Goal: Task Accomplishment & Management: Manage account settings

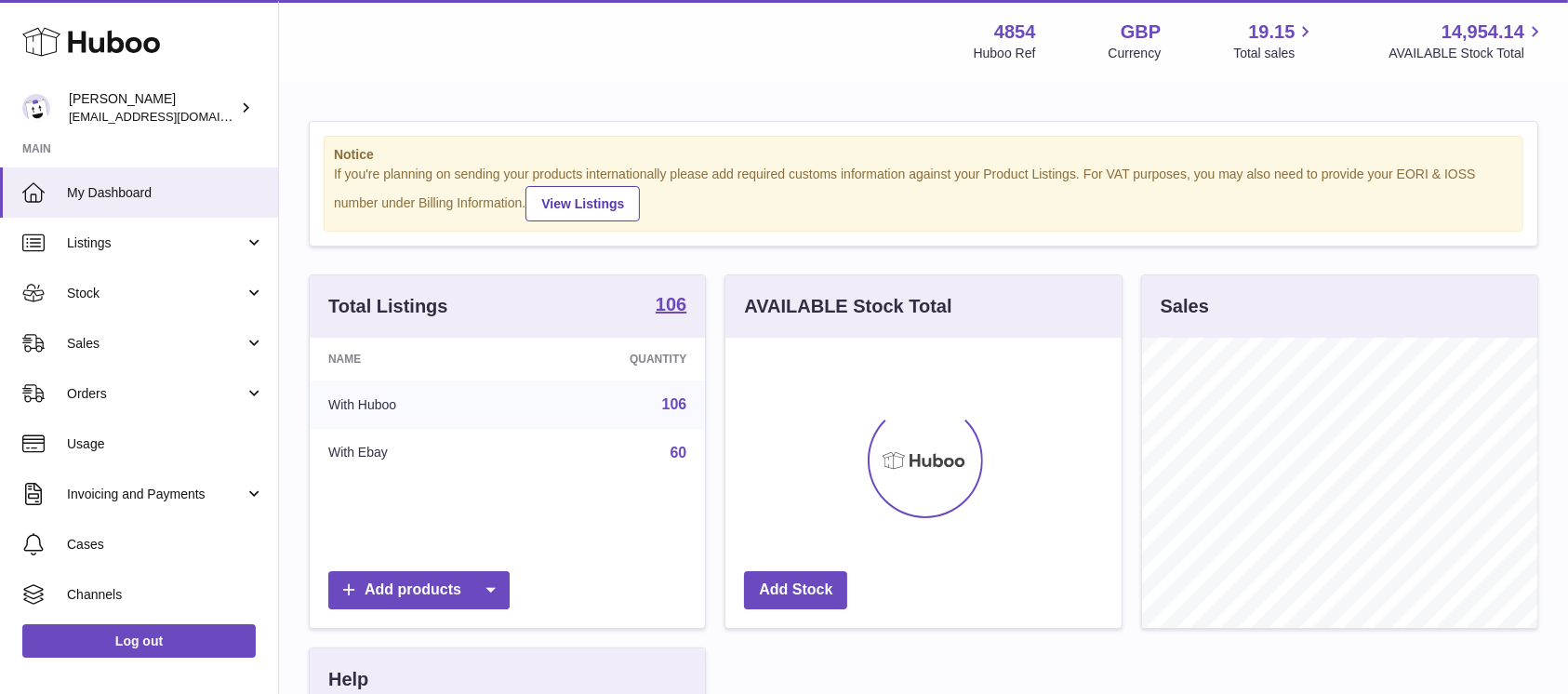
scroll to position [290, 396]
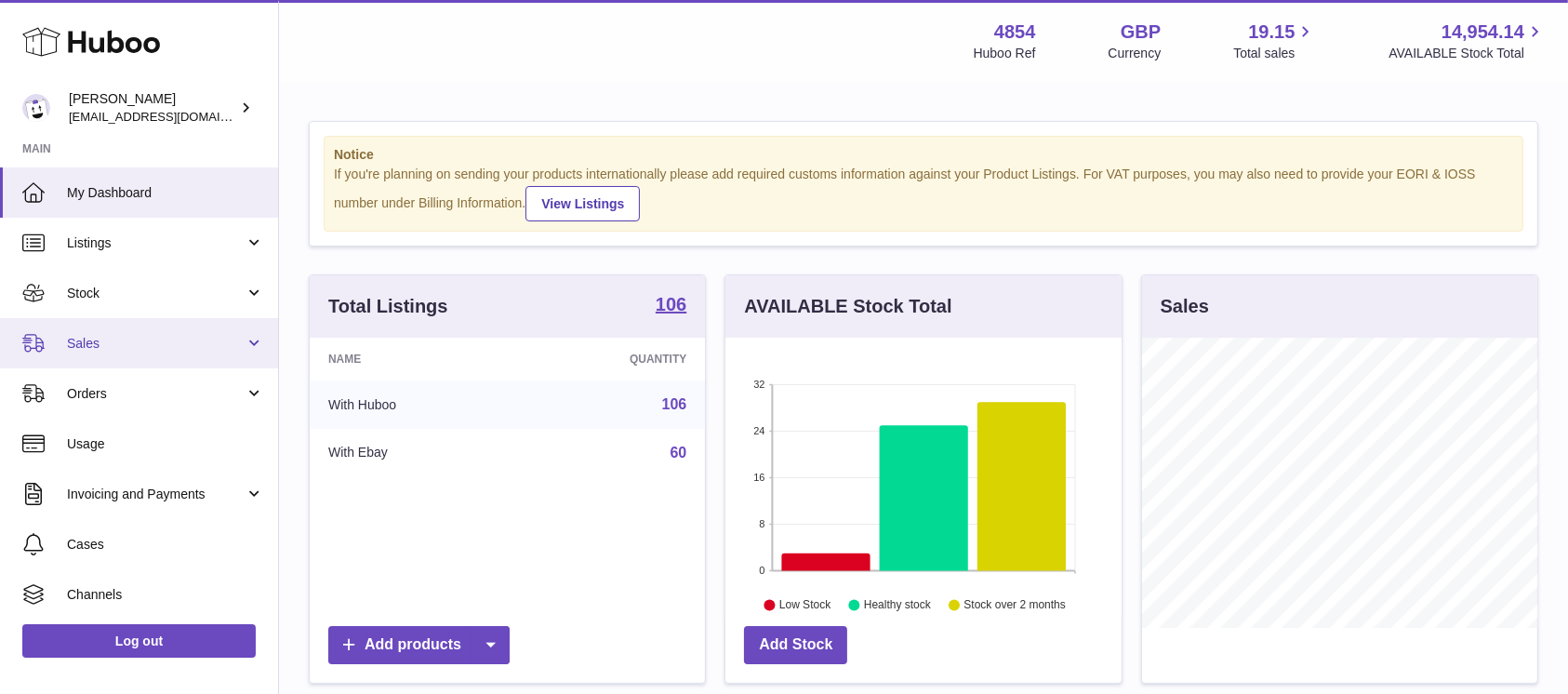
click at [167, 346] on span "Sales" at bounding box center [156, 344] width 177 height 18
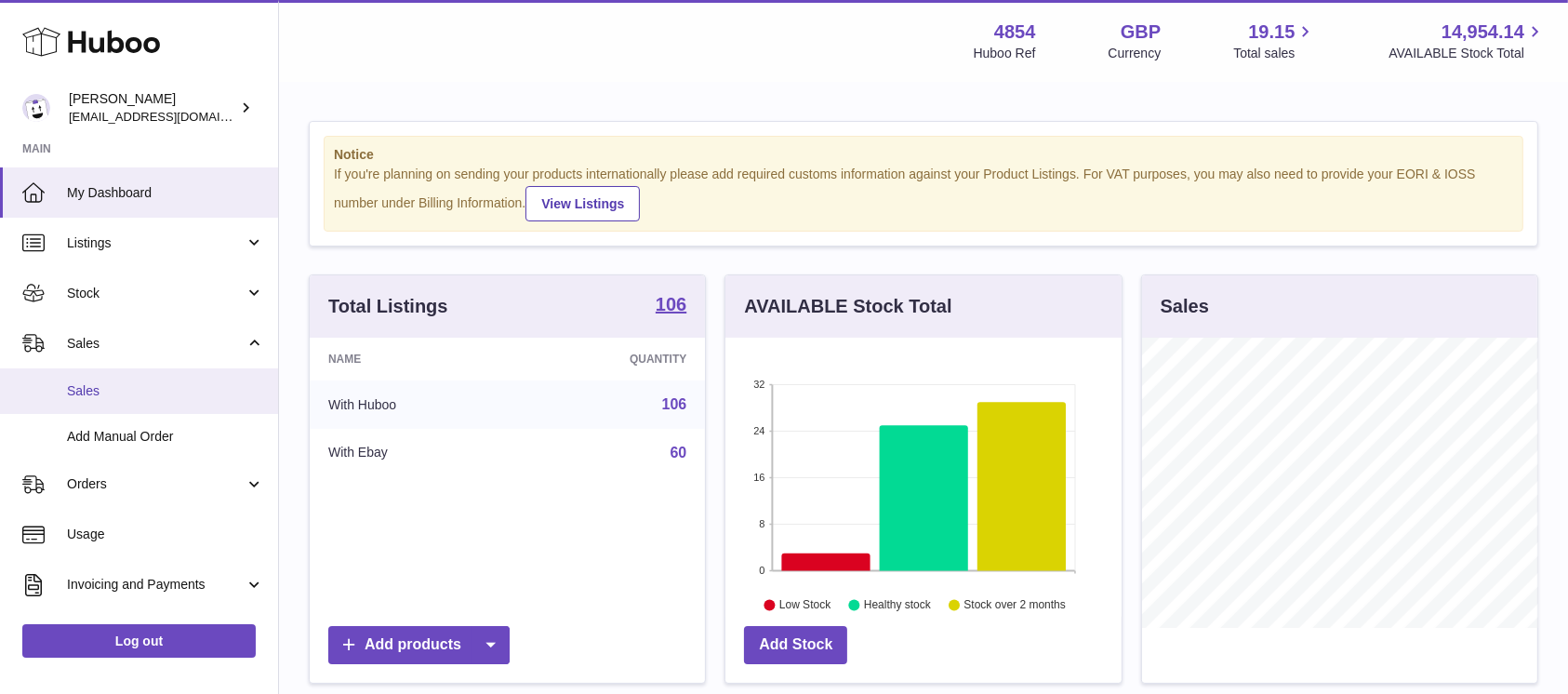
click at [134, 401] on link "Sales" at bounding box center [138, 391] width 278 height 46
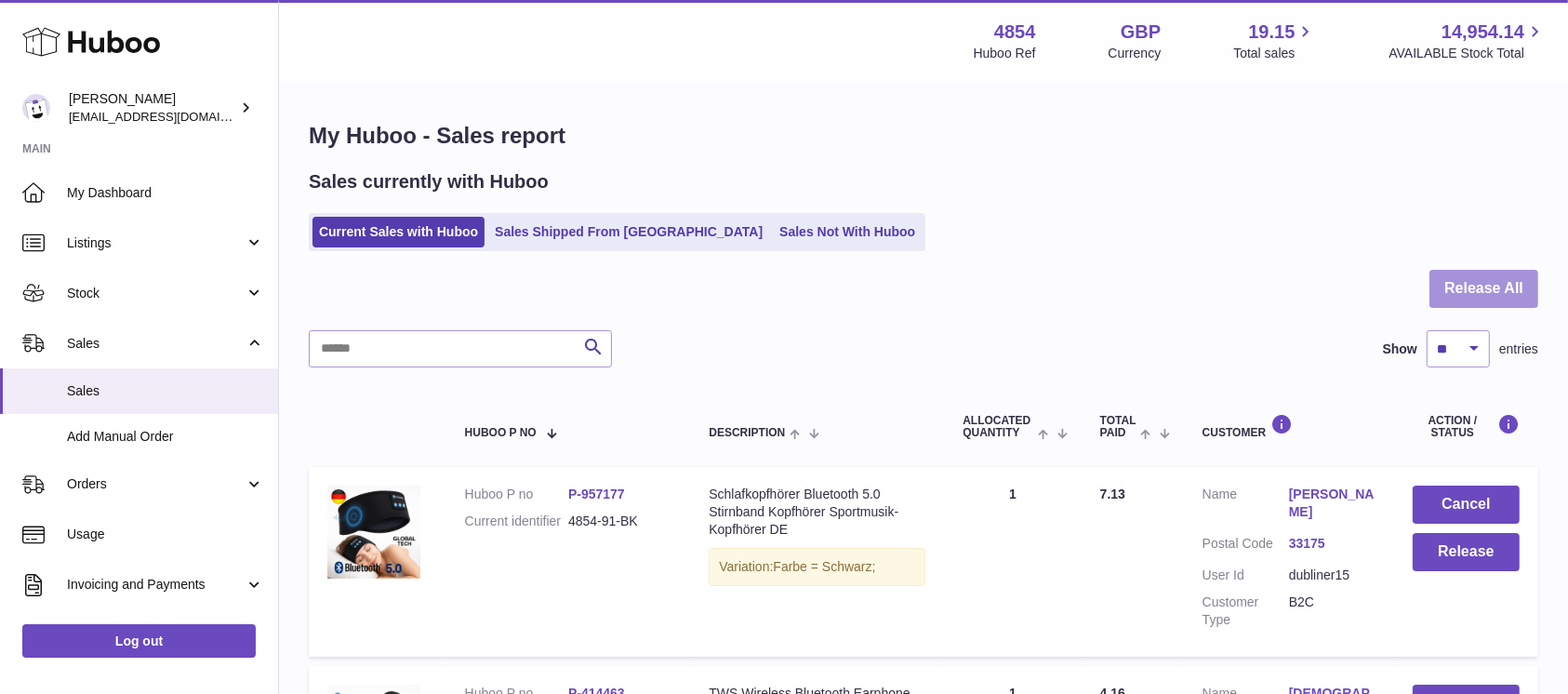
click at [1476, 270] on button "Release All" at bounding box center [1484, 289] width 109 height 38
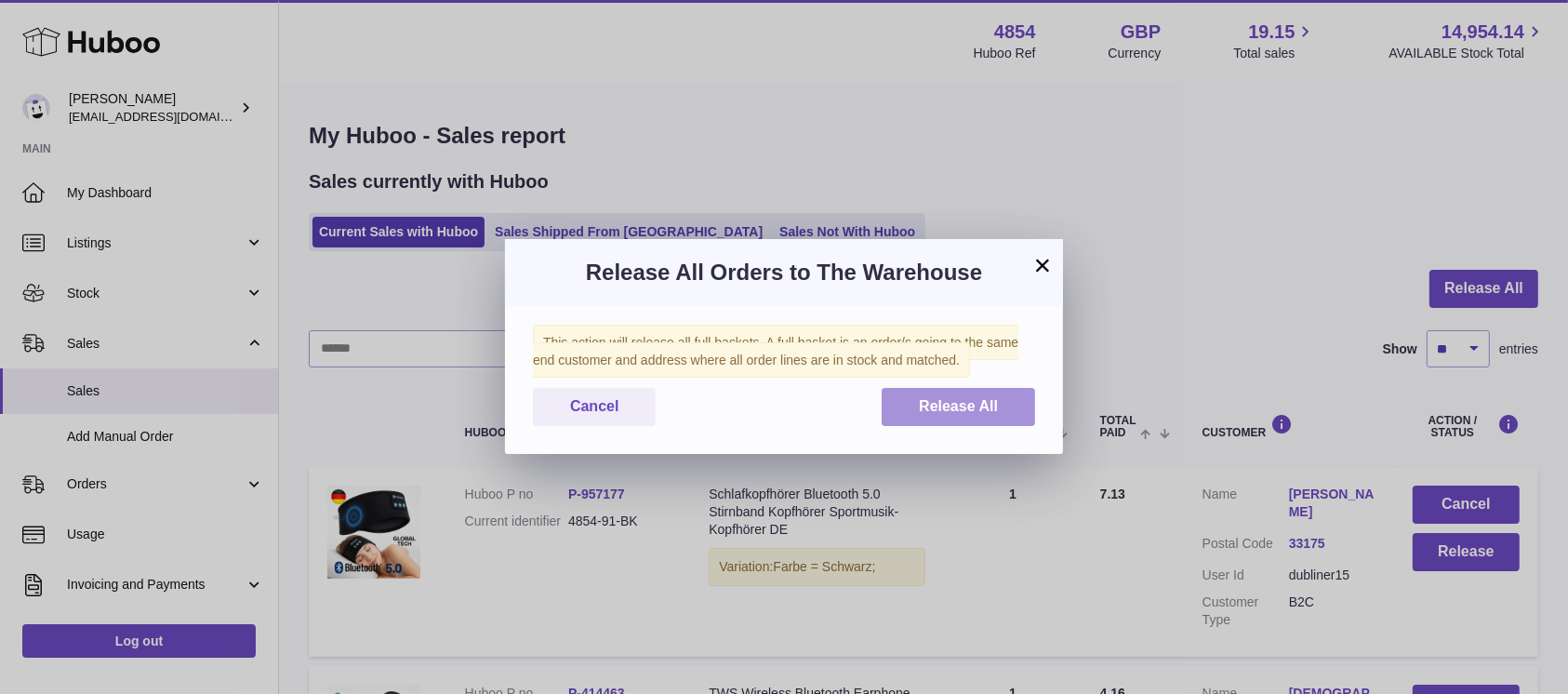
click at [997, 417] on button "Release All" at bounding box center [959, 406] width 154 height 38
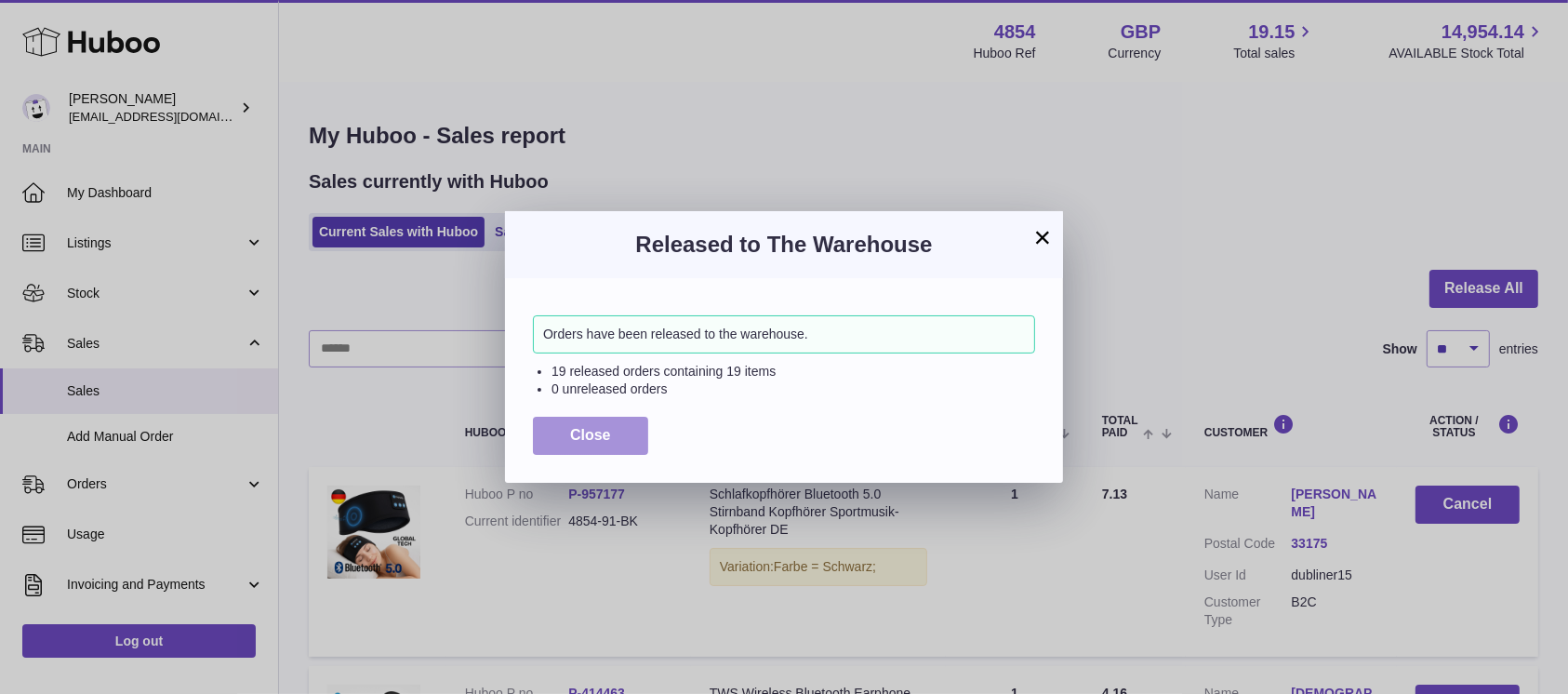
click at [596, 434] on span "Close" at bounding box center [591, 435] width 41 height 16
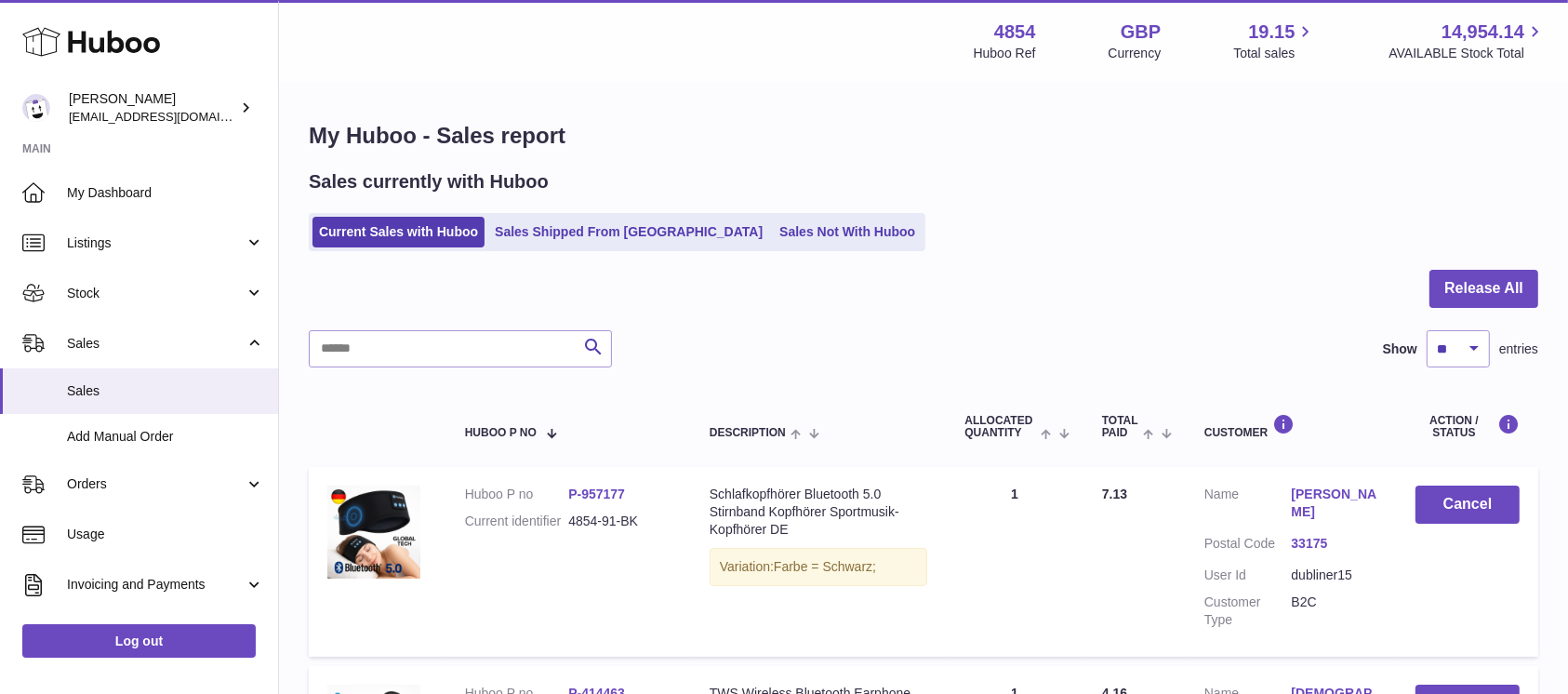
click at [761, 215] on ul "Current Sales with Huboo Sales Shipped From Huboo Sales Not With Huboo" at bounding box center [617, 232] width 617 height 38
click at [773, 241] on link "Sales Not With Huboo" at bounding box center [847, 232] width 149 height 31
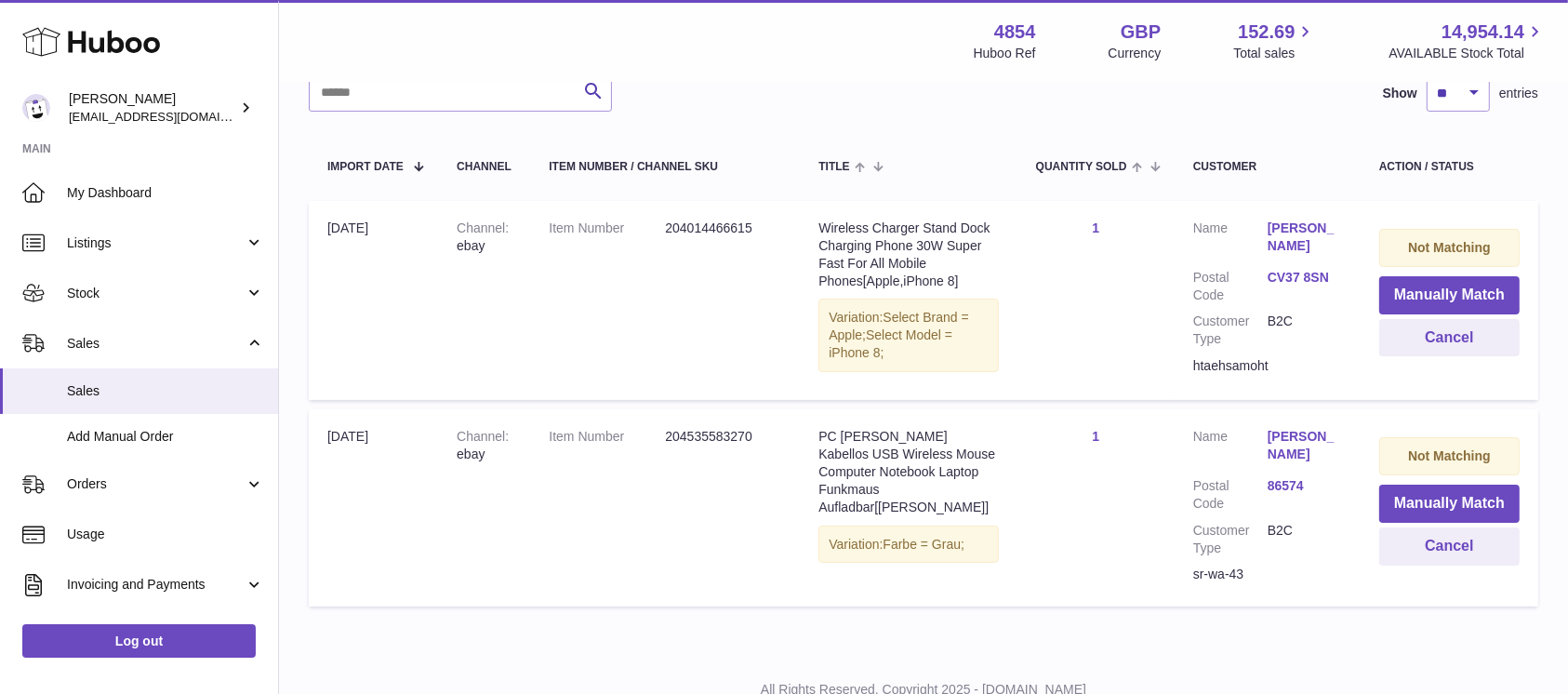
scroll to position [239, 0]
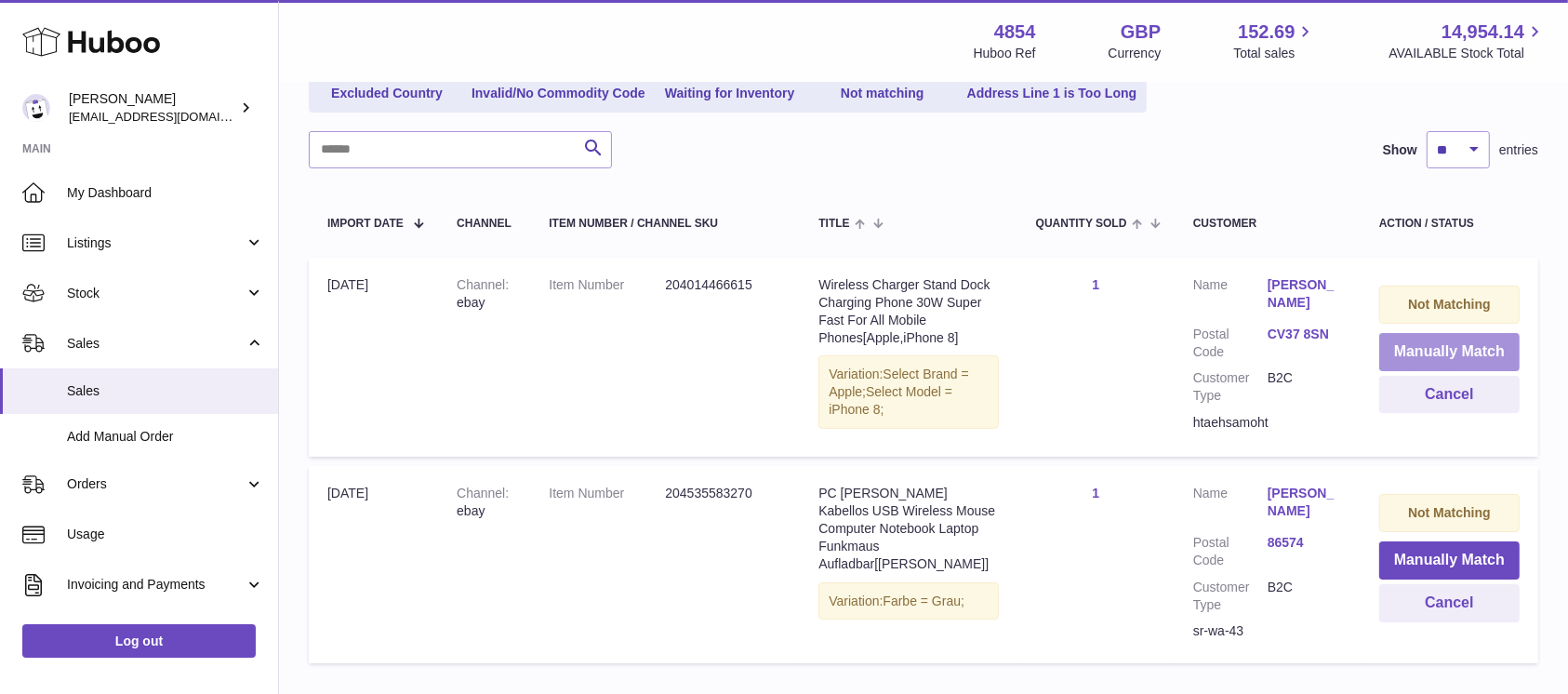
click at [1408, 358] on button "Manually Match" at bounding box center [1450, 352] width 140 height 38
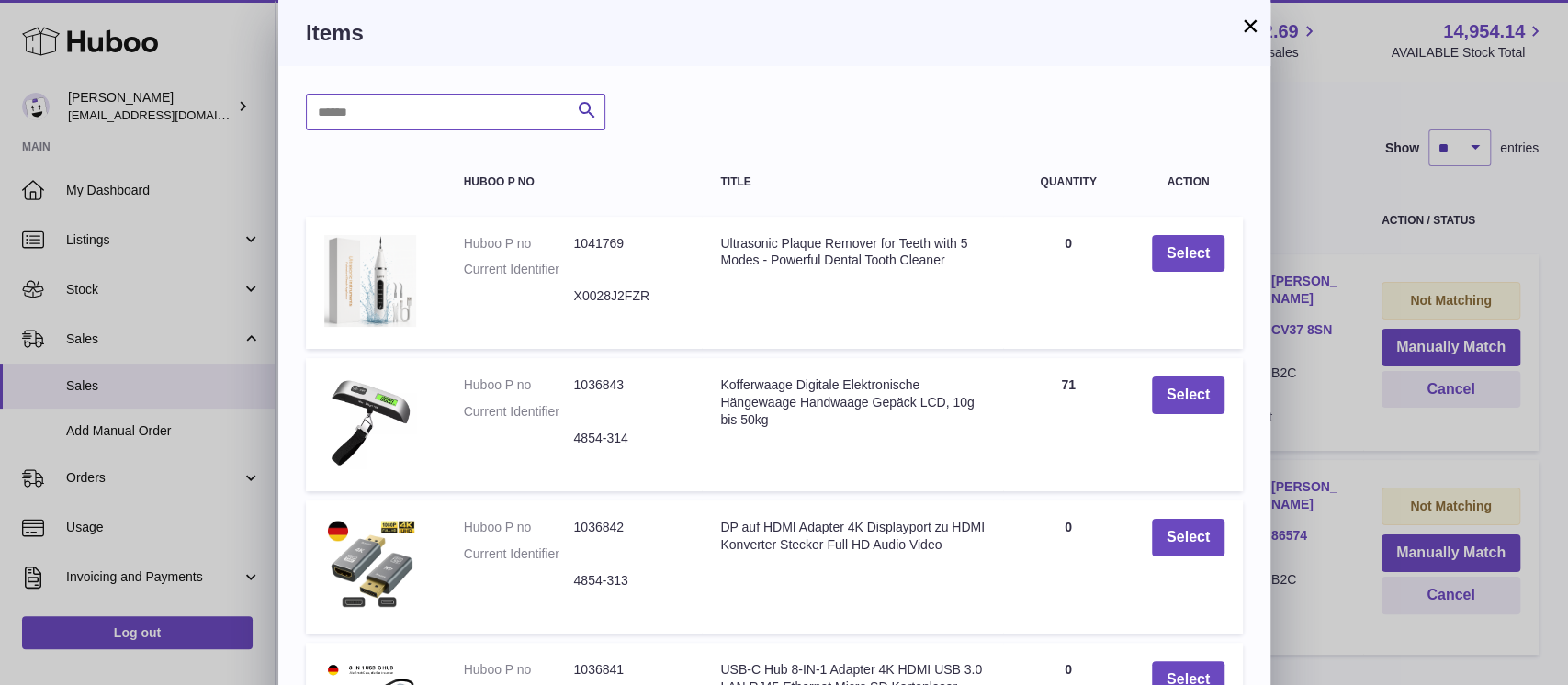
click at [493, 101] on input "text" at bounding box center [455, 112] width 299 height 37
type input "*****"
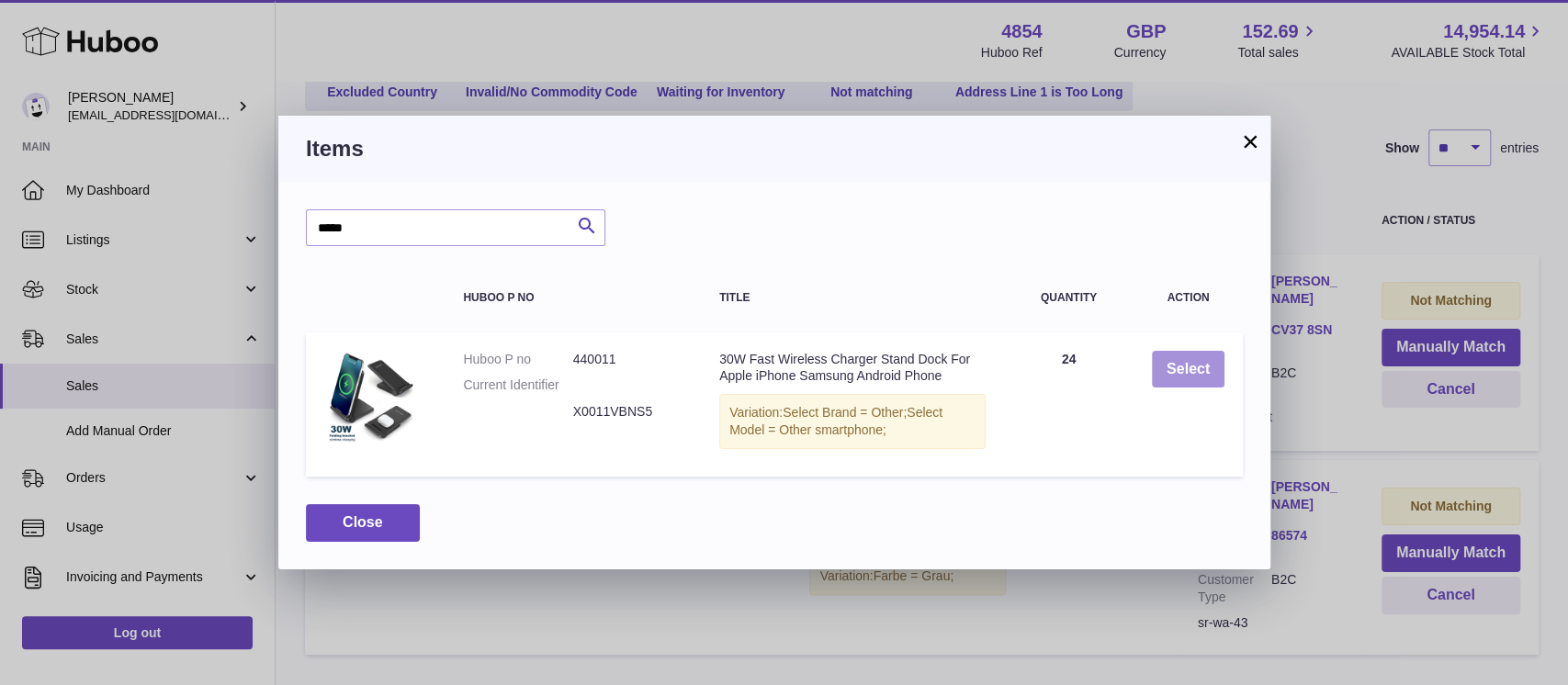
click at [1171, 357] on button "Select" at bounding box center [1187, 369] width 72 height 38
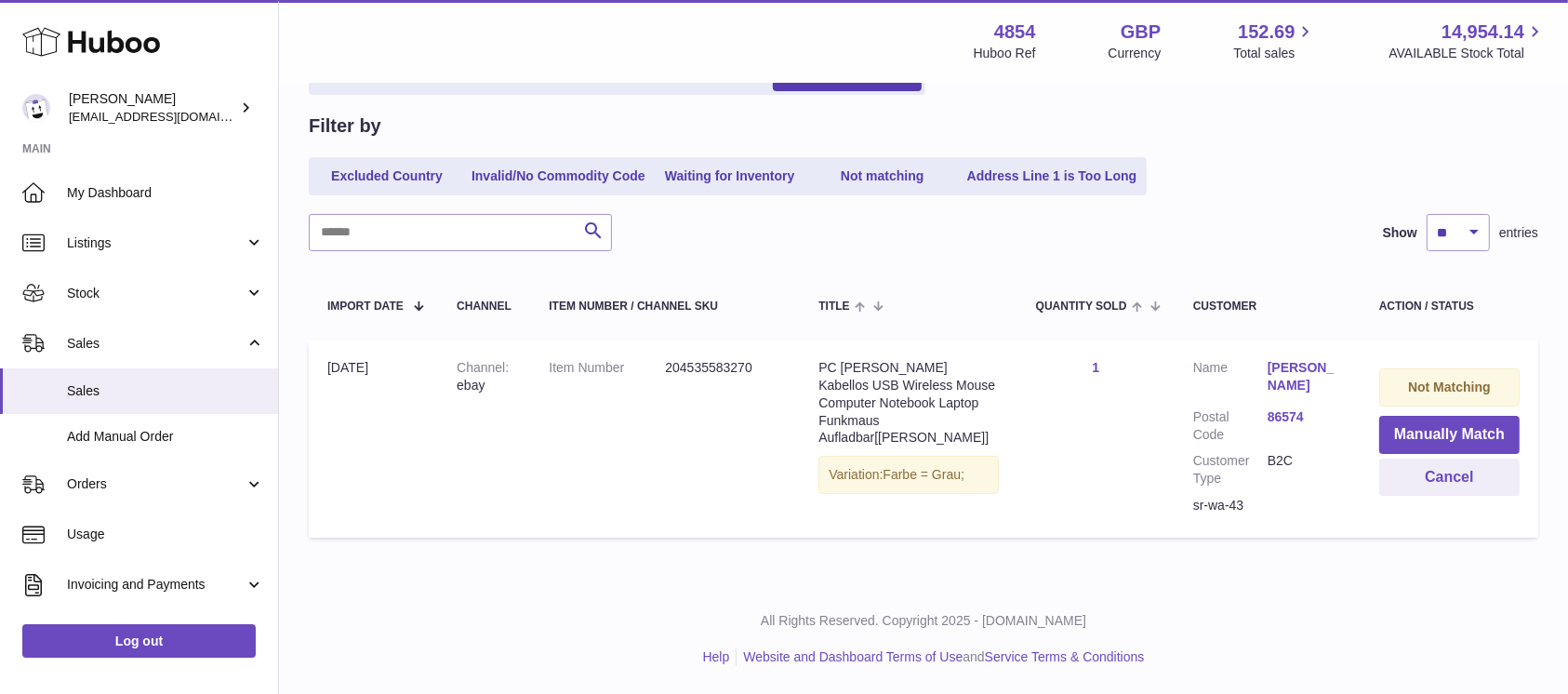
scroll to position [155, 0]
click at [1447, 429] on button "Manually Match" at bounding box center [1450, 436] width 140 height 38
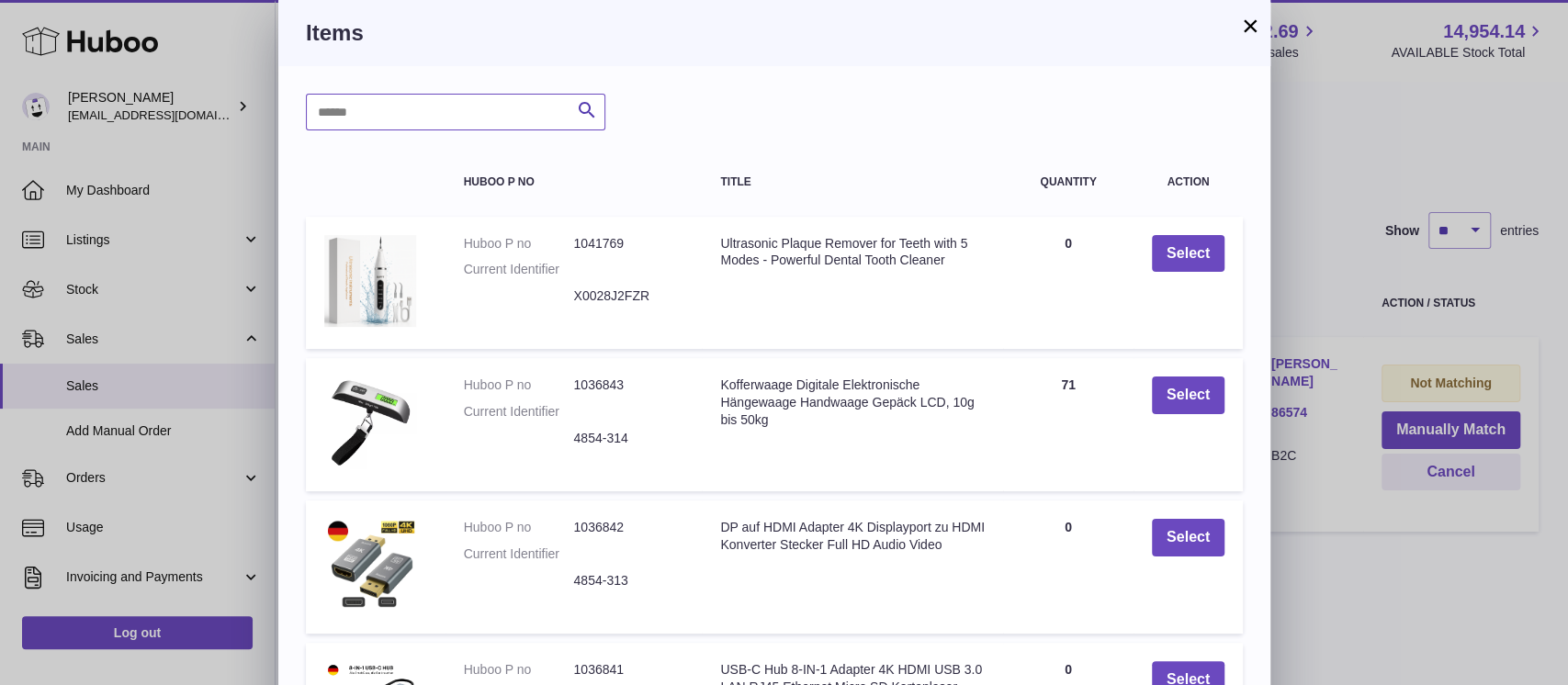
click at [505, 109] on input "text" at bounding box center [455, 112] width 299 height 37
type input "*****"
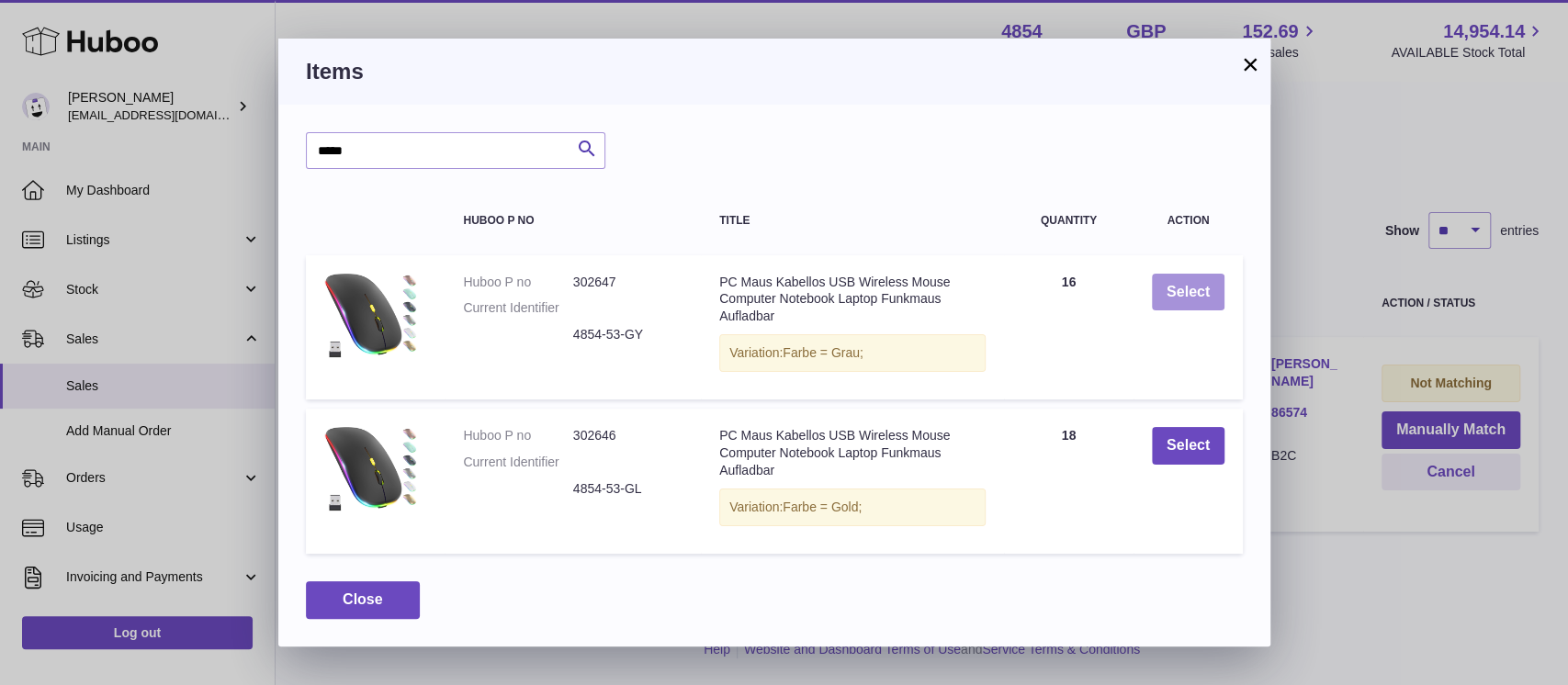
click at [1177, 299] on button "Select" at bounding box center [1187, 292] width 72 height 38
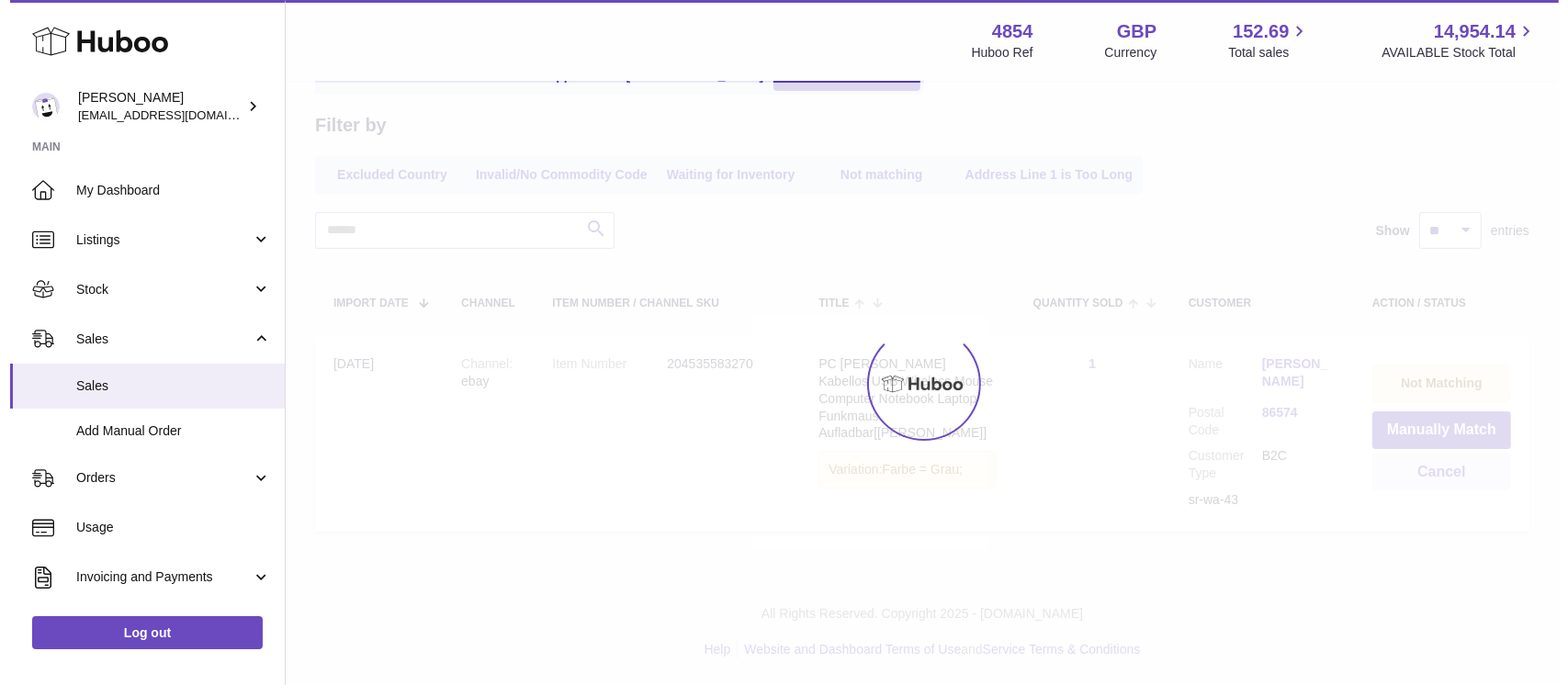
scroll to position [0, 0]
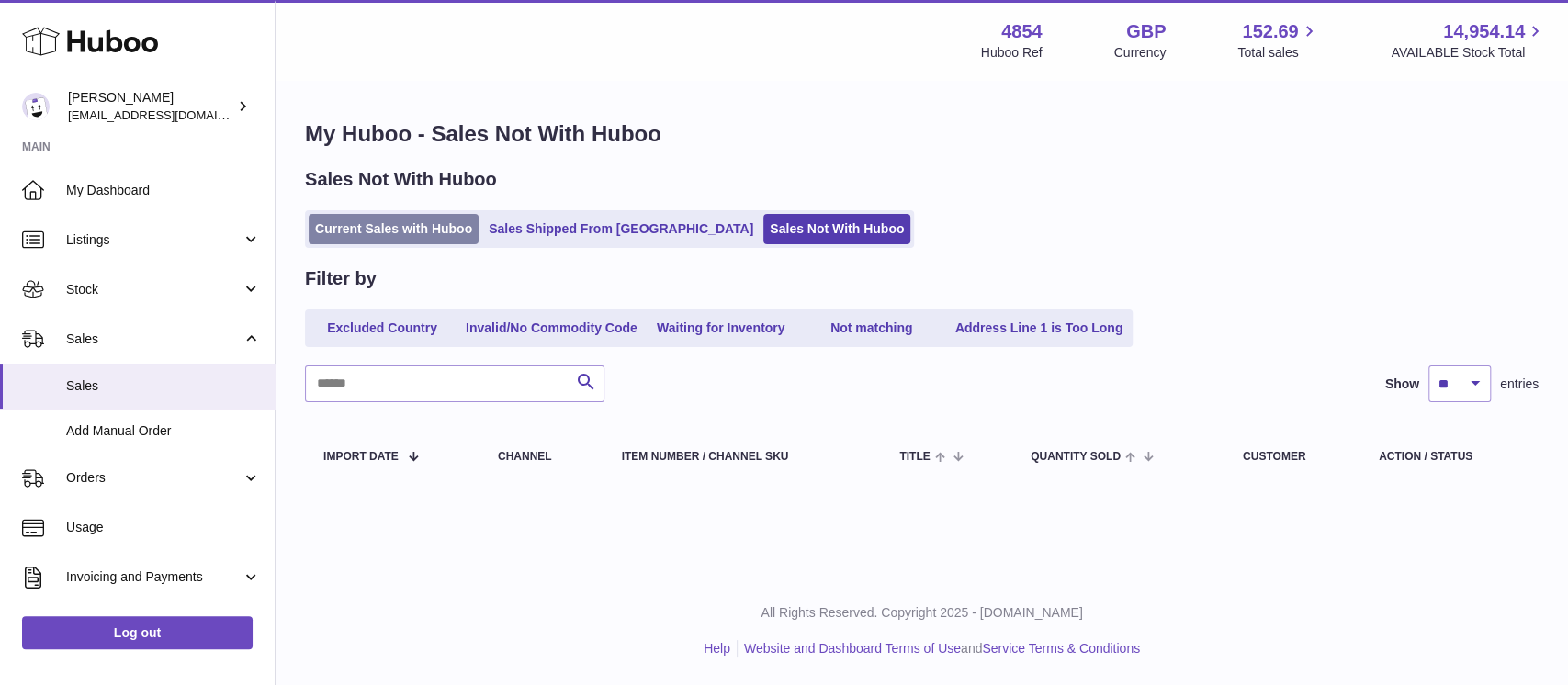
click at [360, 218] on link "Current Sales with Huboo" at bounding box center [393, 229] width 170 height 31
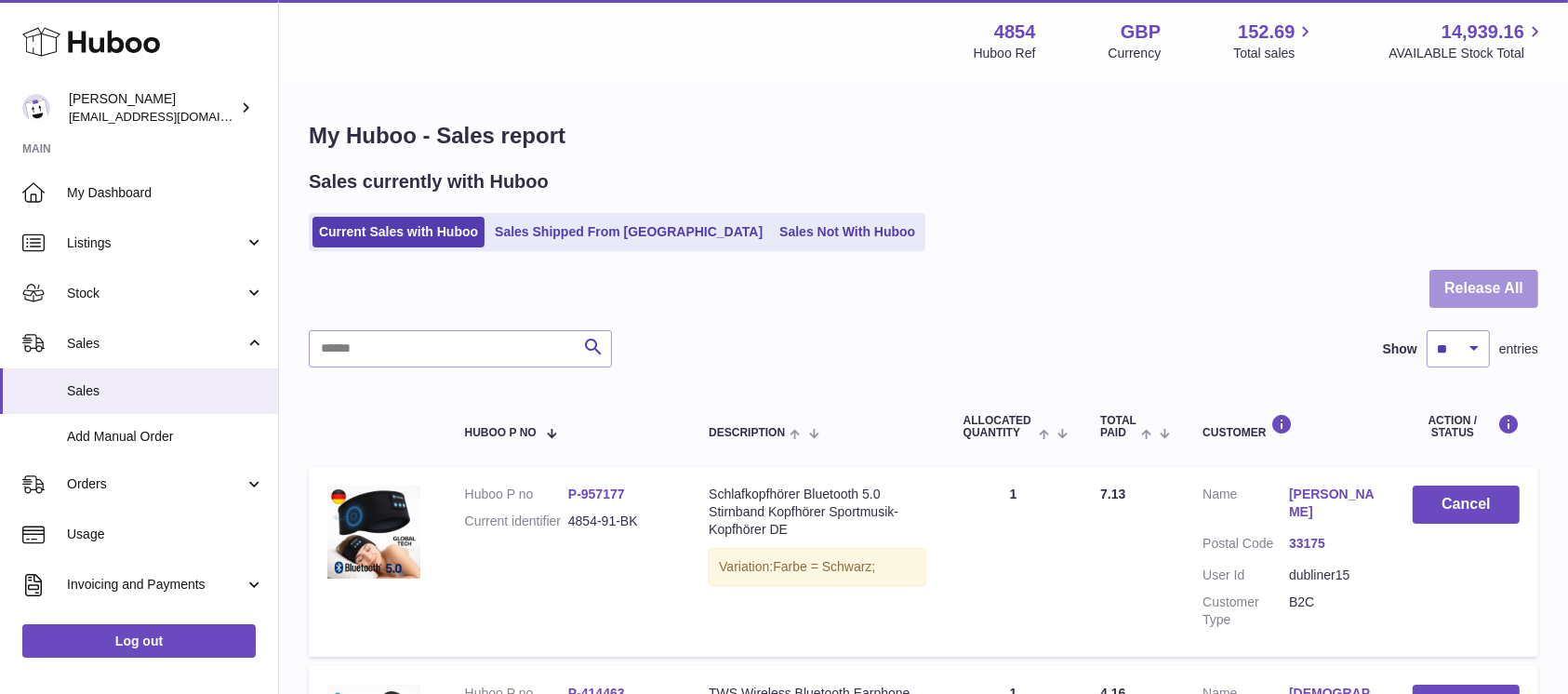
click at [1476, 285] on button "Release All" at bounding box center [1484, 289] width 109 height 38
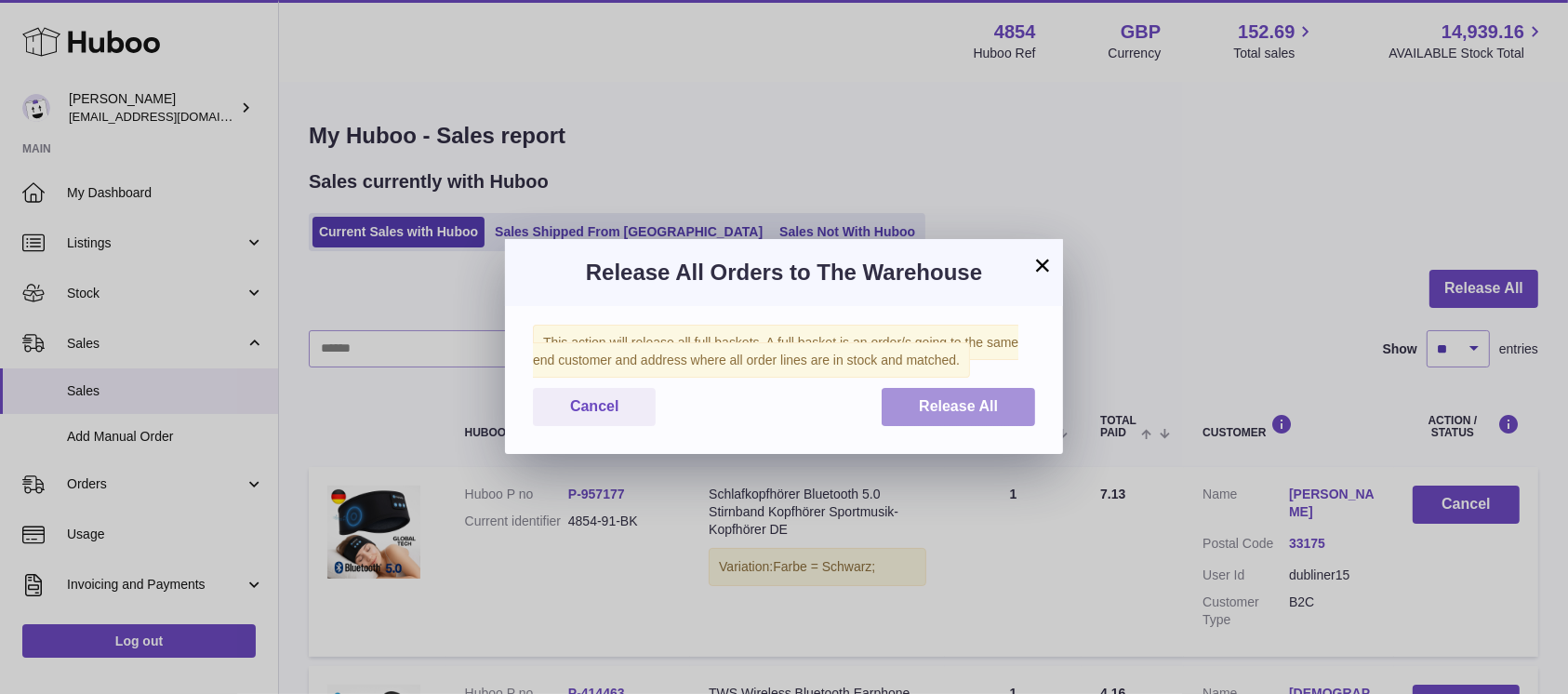
click at [925, 400] on span "Release All" at bounding box center [958, 406] width 79 height 16
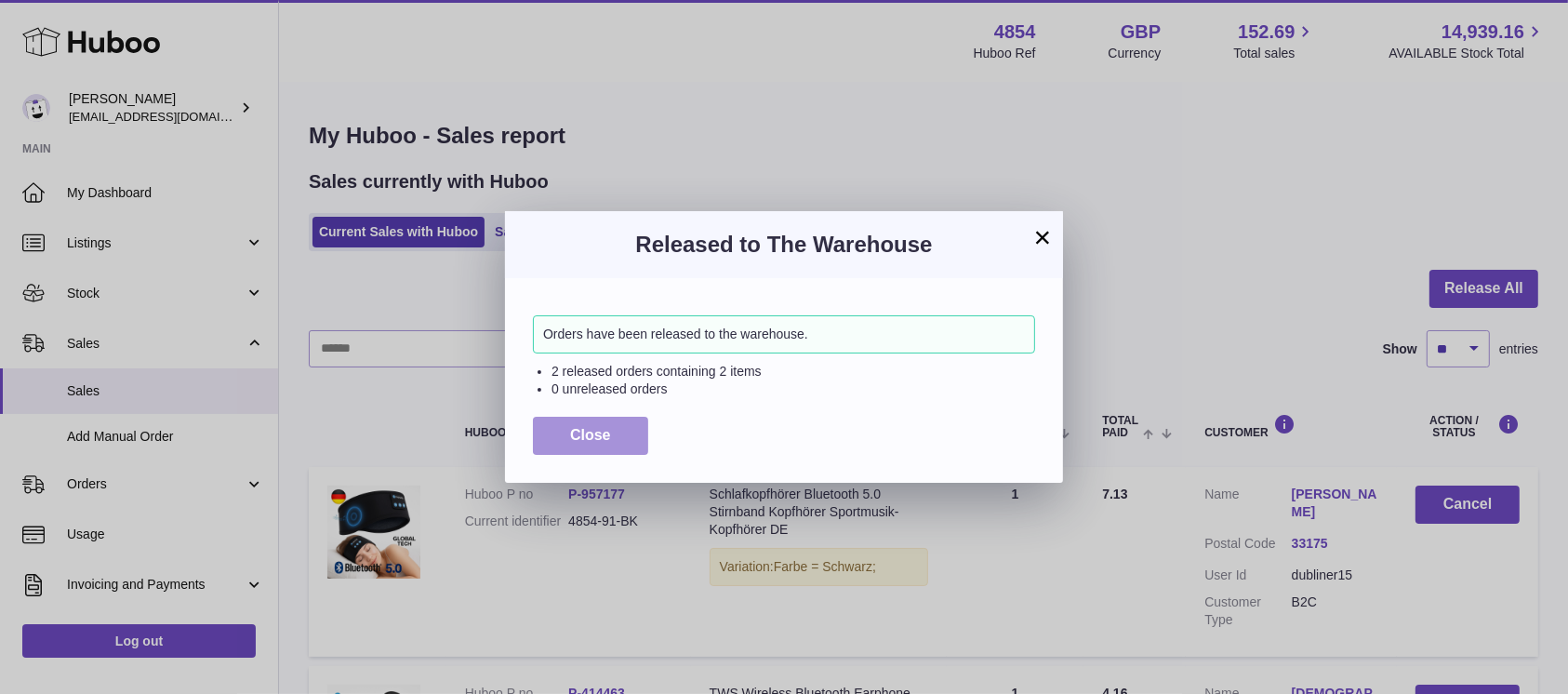
click at [582, 442] on span "Close" at bounding box center [591, 435] width 41 height 16
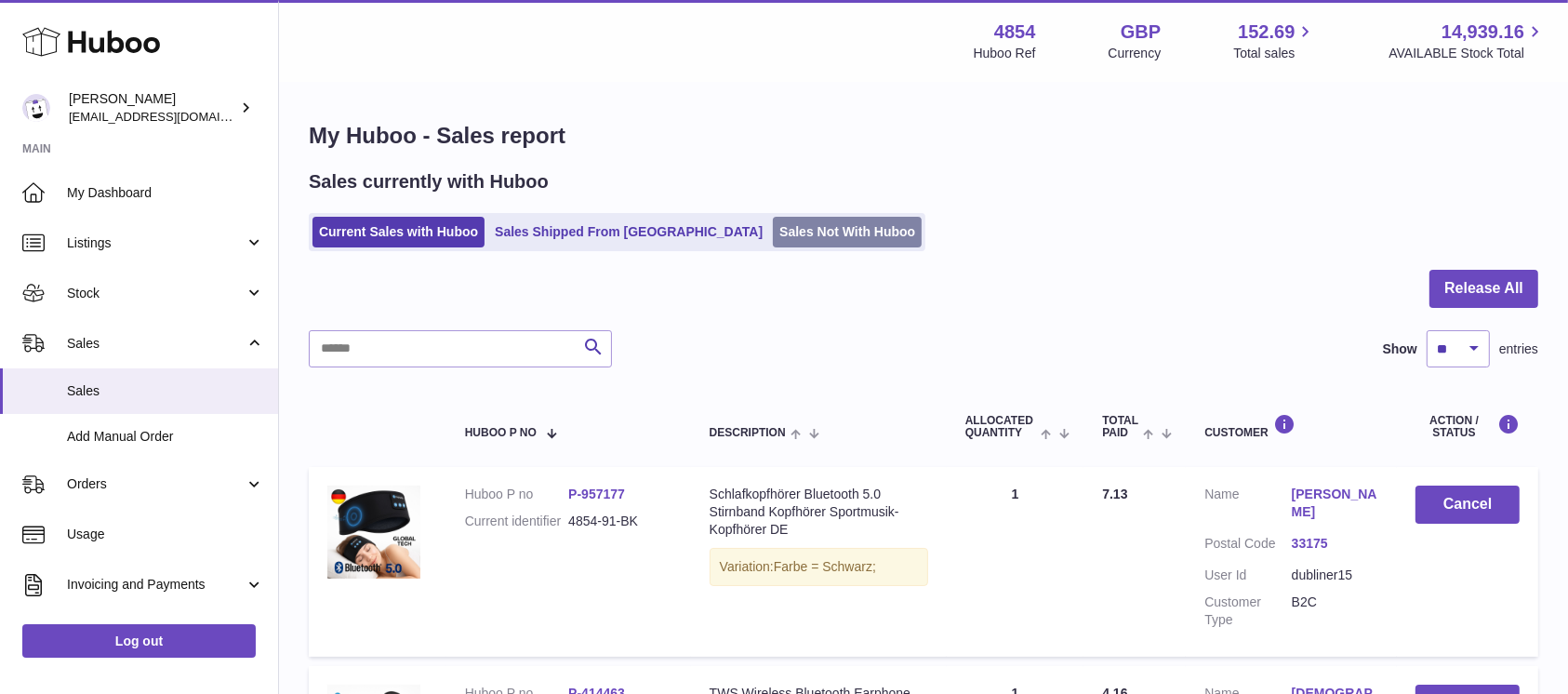
click at [773, 237] on link "Sales Not With Huboo" at bounding box center [847, 232] width 149 height 31
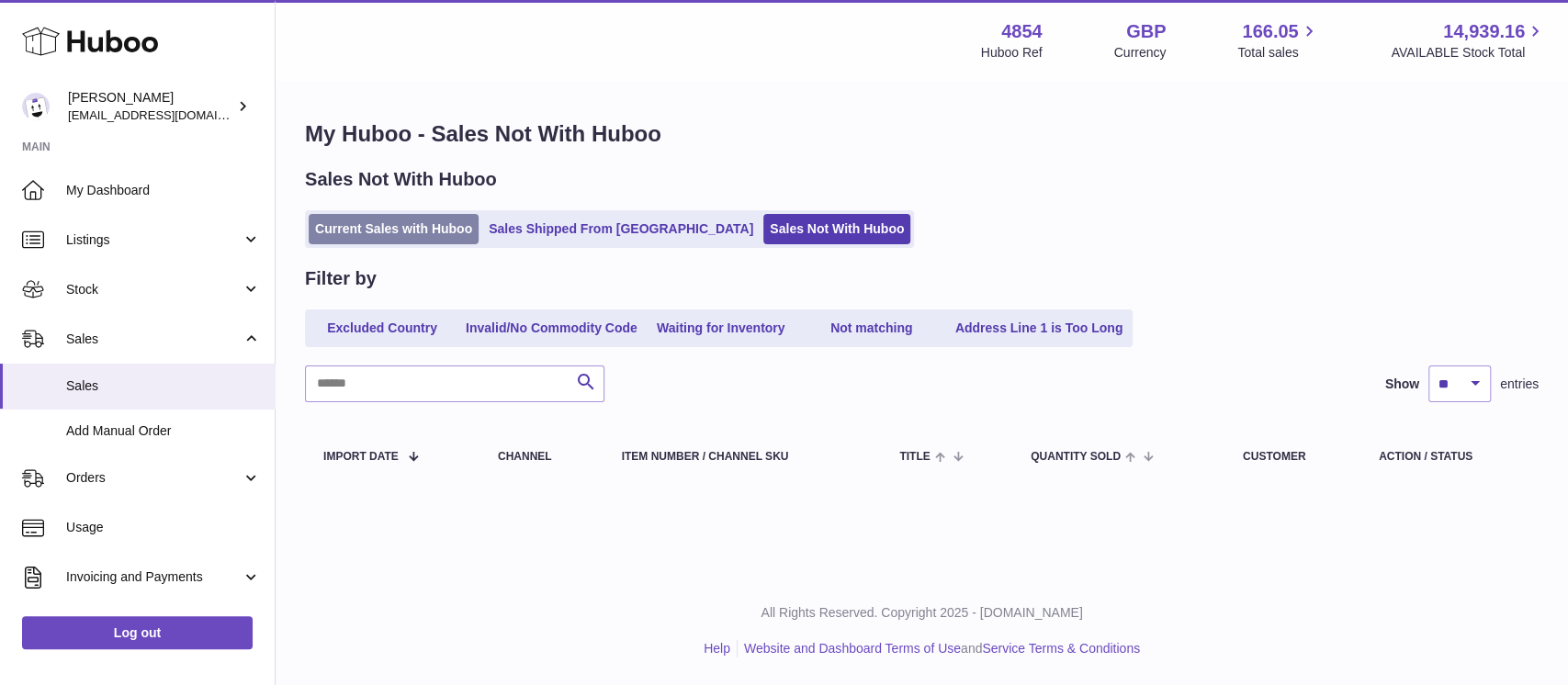
click at [442, 226] on link "Current Sales with Huboo" at bounding box center [393, 229] width 170 height 31
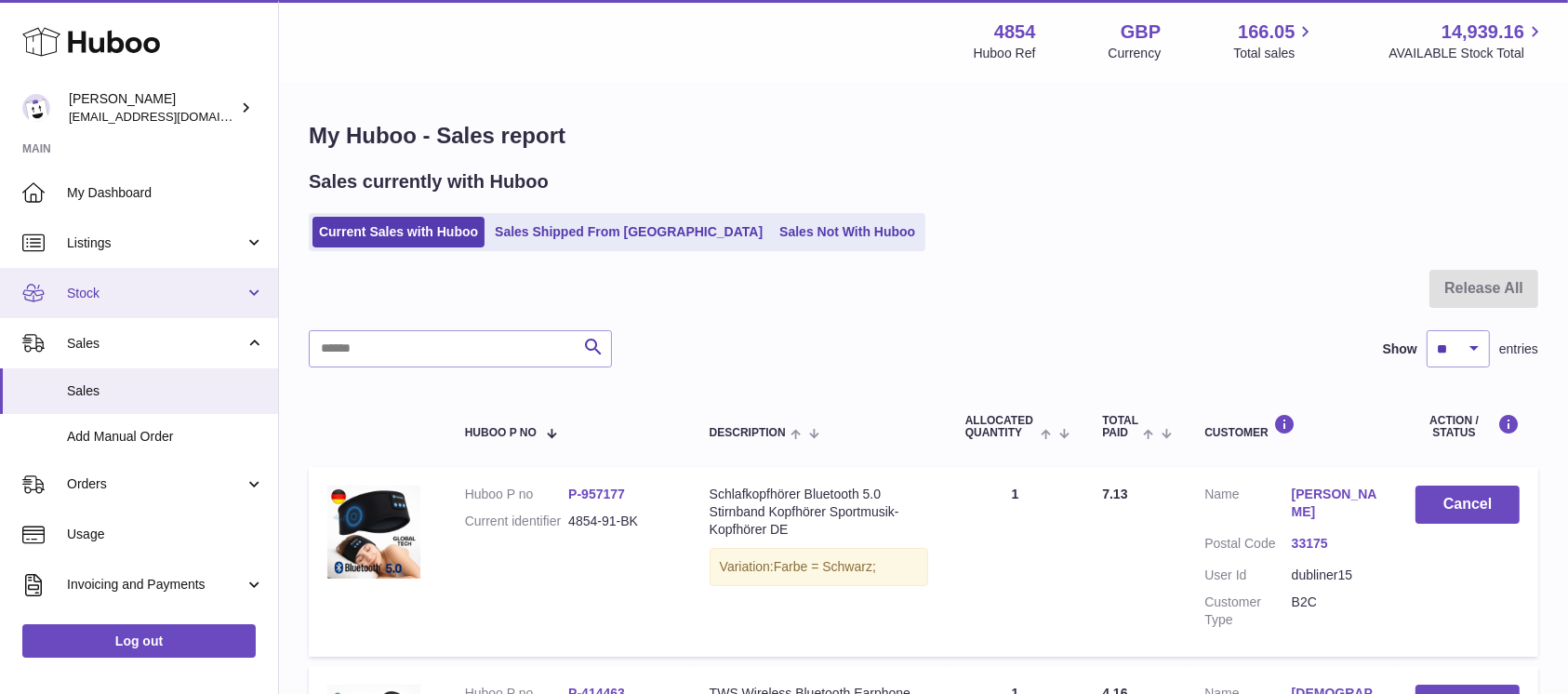
click at [189, 299] on span "Stock" at bounding box center [156, 293] width 177 height 18
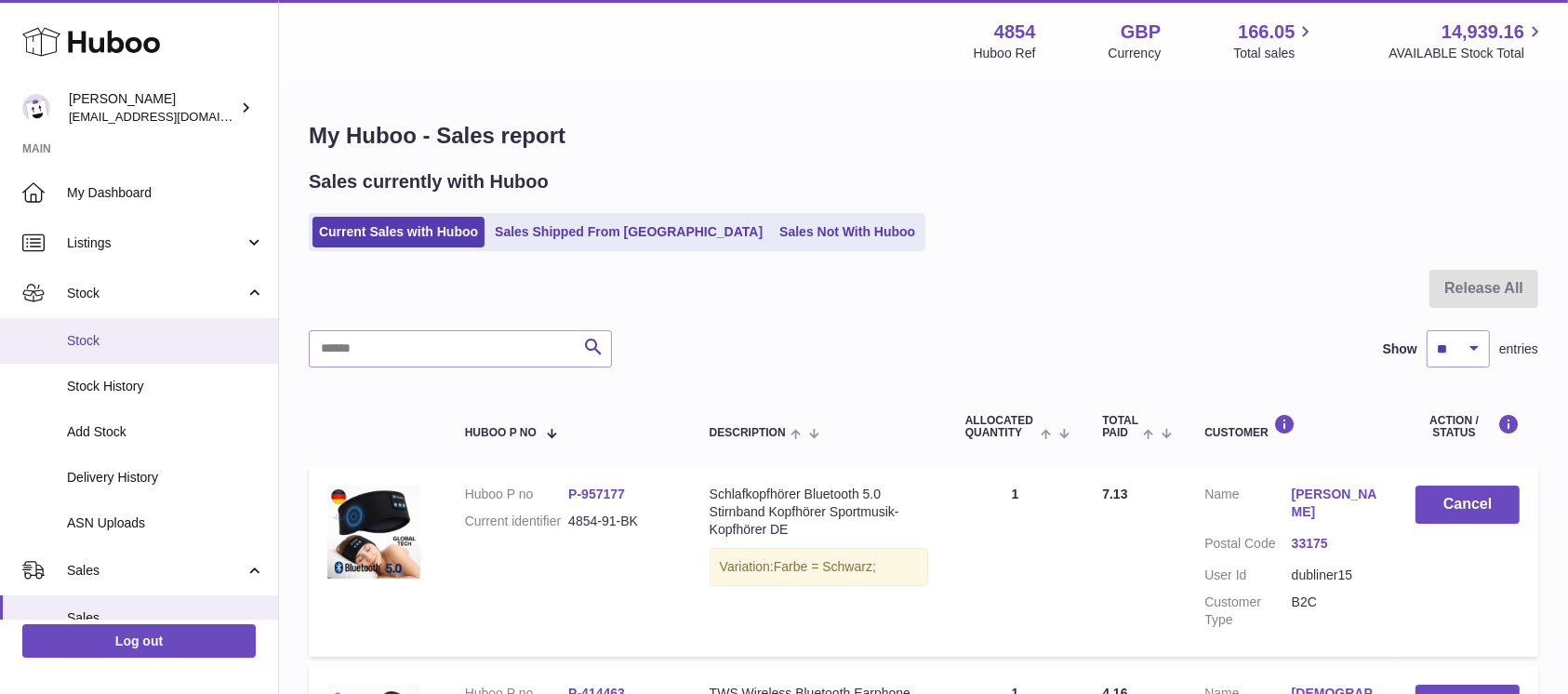
click at [188, 354] on link "Stock" at bounding box center [138, 340] width 278 height 46
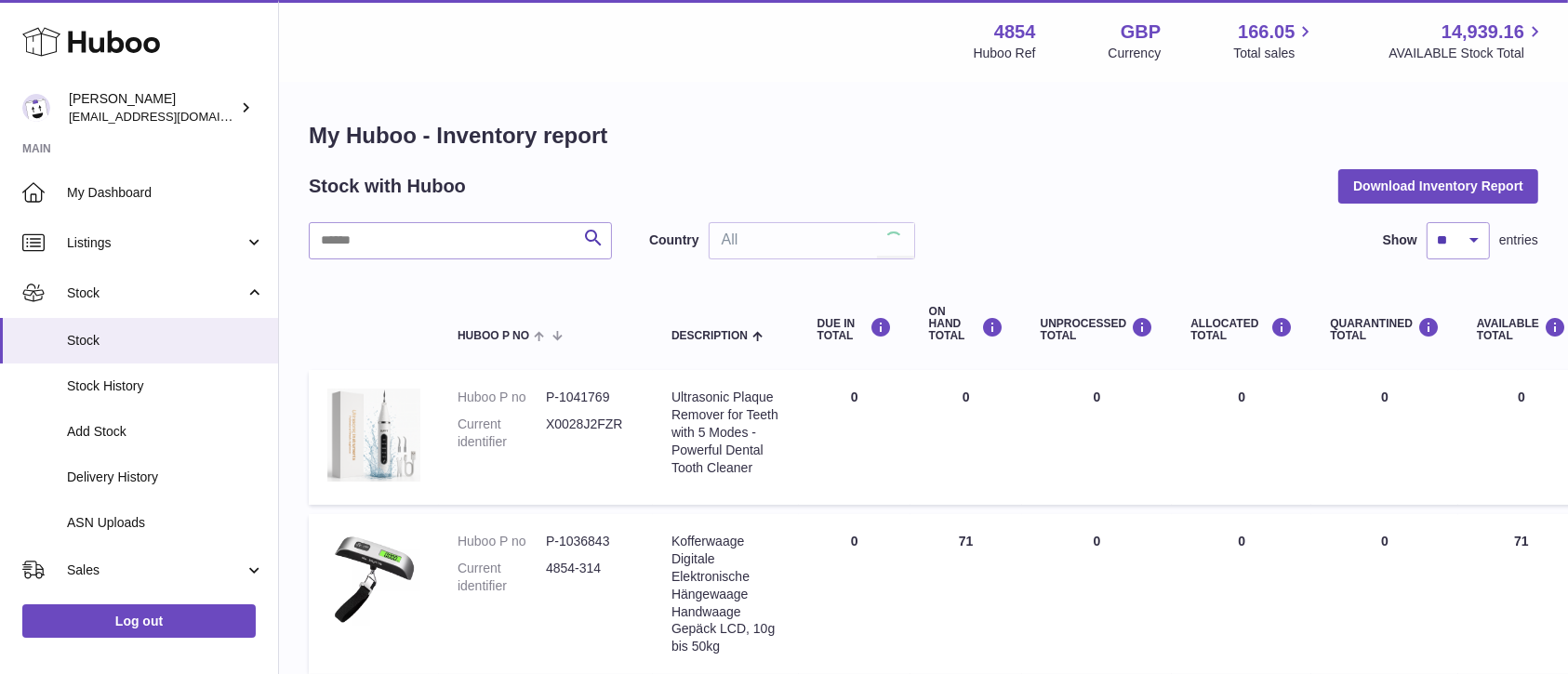
click at [446, 238] on input "text" at bounding box center [460, 241] width 303 height 37
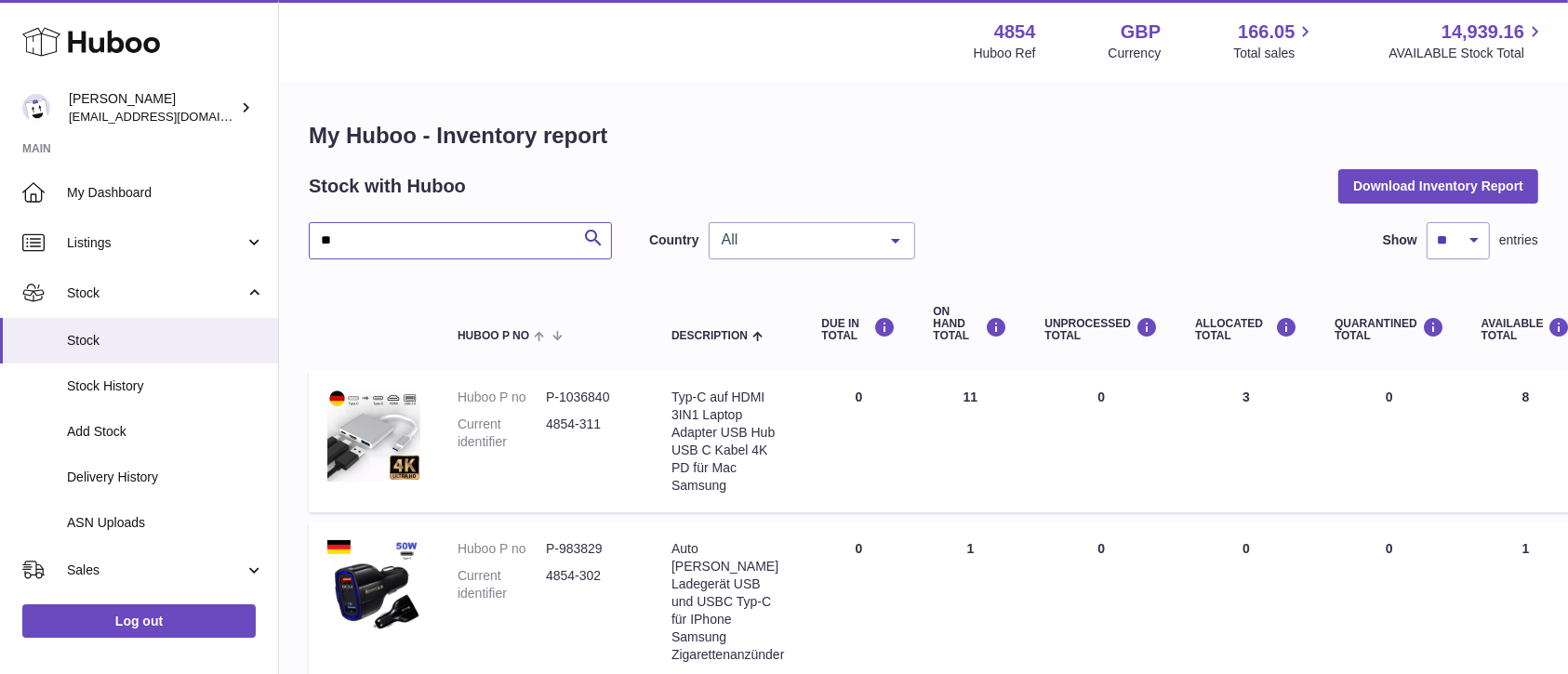
type input "*"
type input "***"
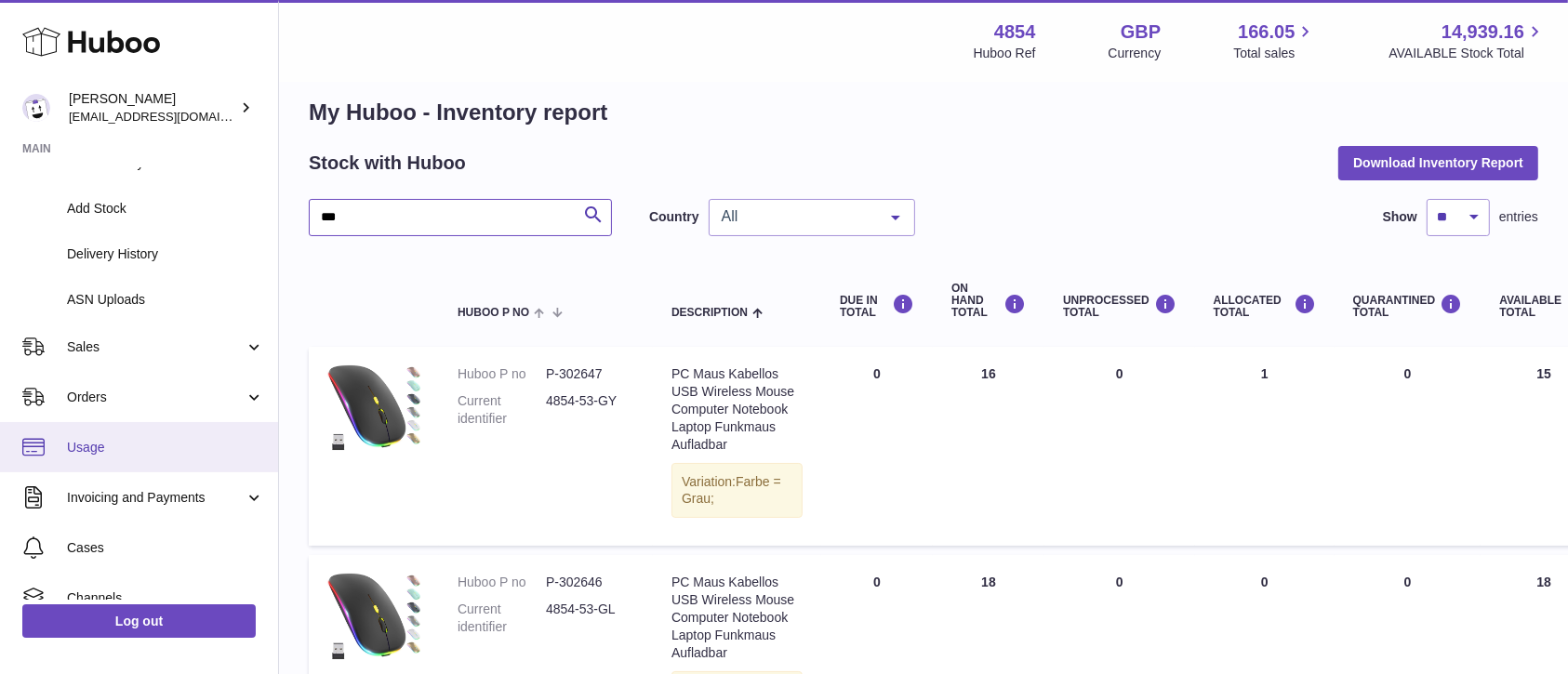
scroll to position [247, 0]
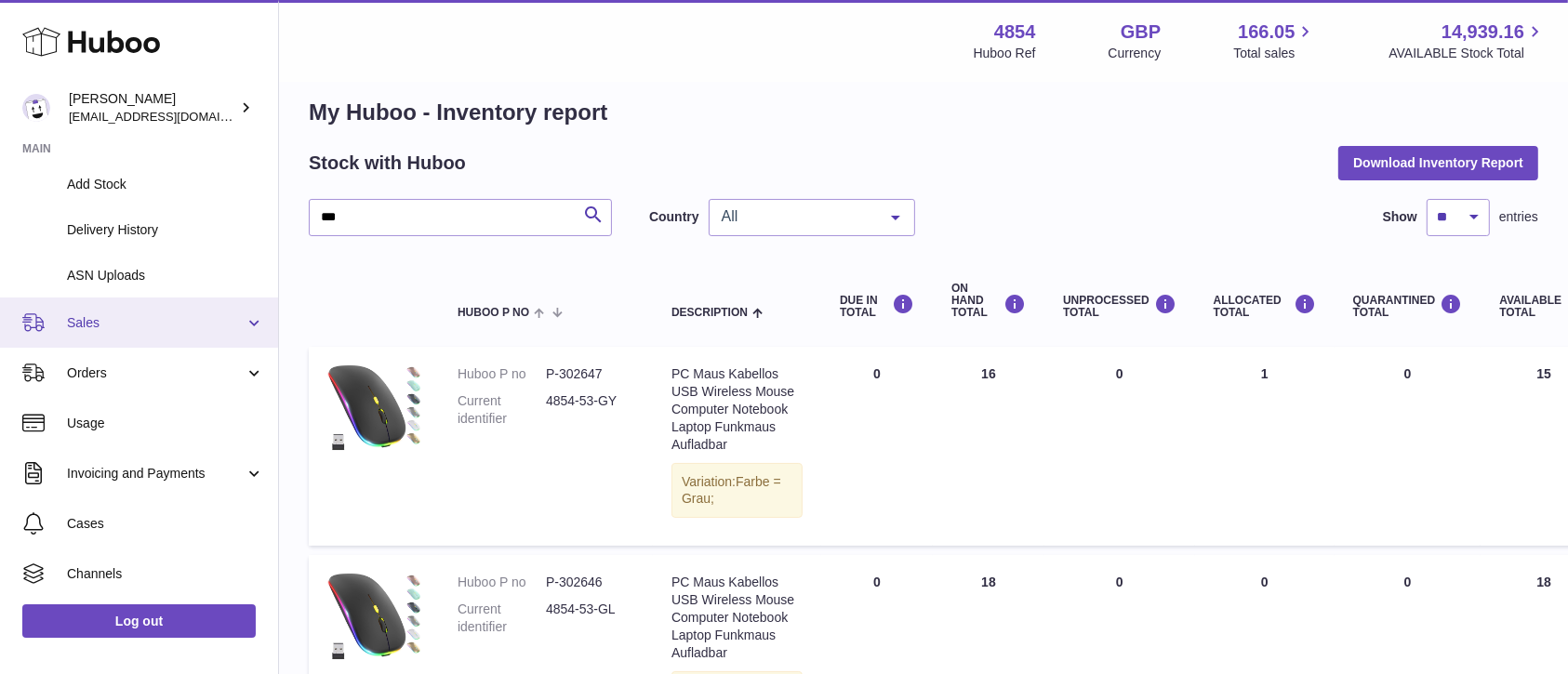
click at [197, 321] on span "Sales" at bounding box center [156, 323] width 177 height 18
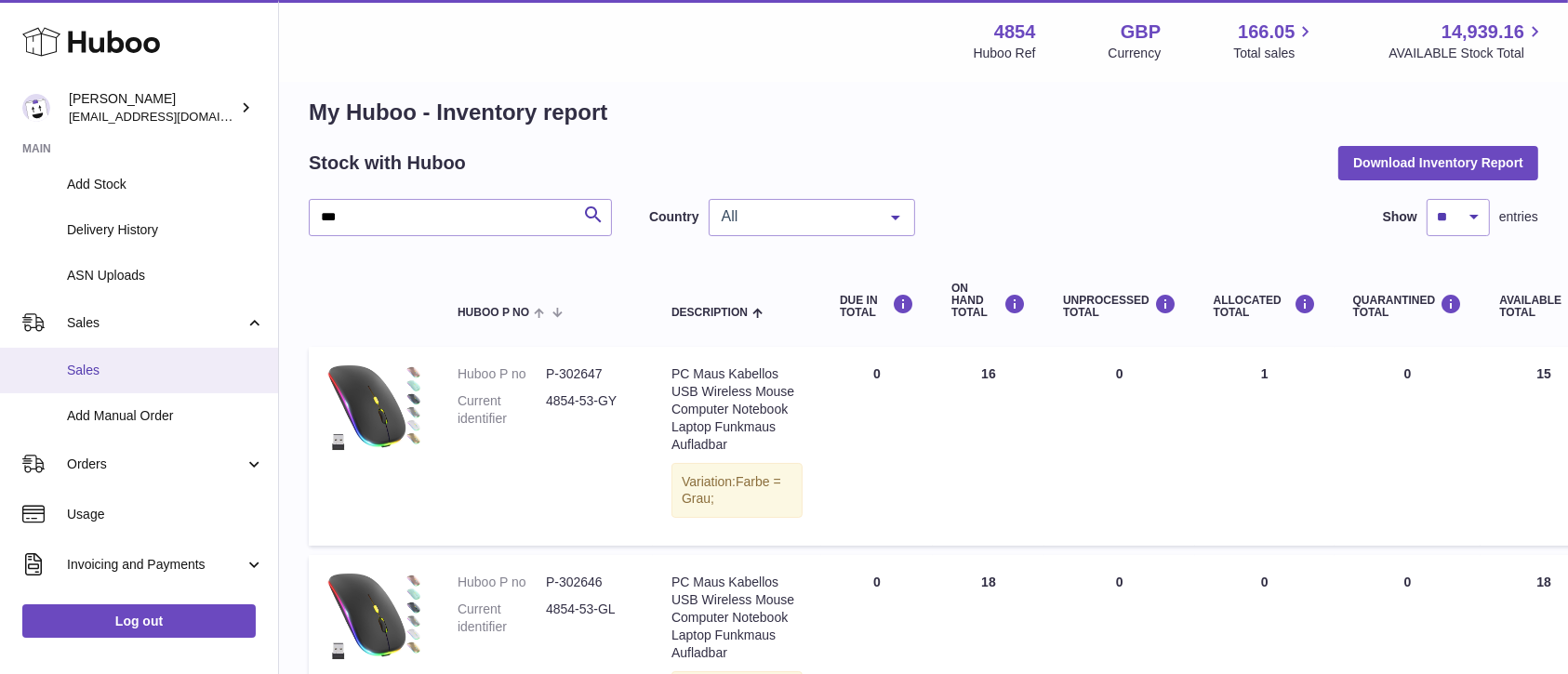
click at [178, 367] on span "Sales" at bounding box center [166, 370] width 197 height 18
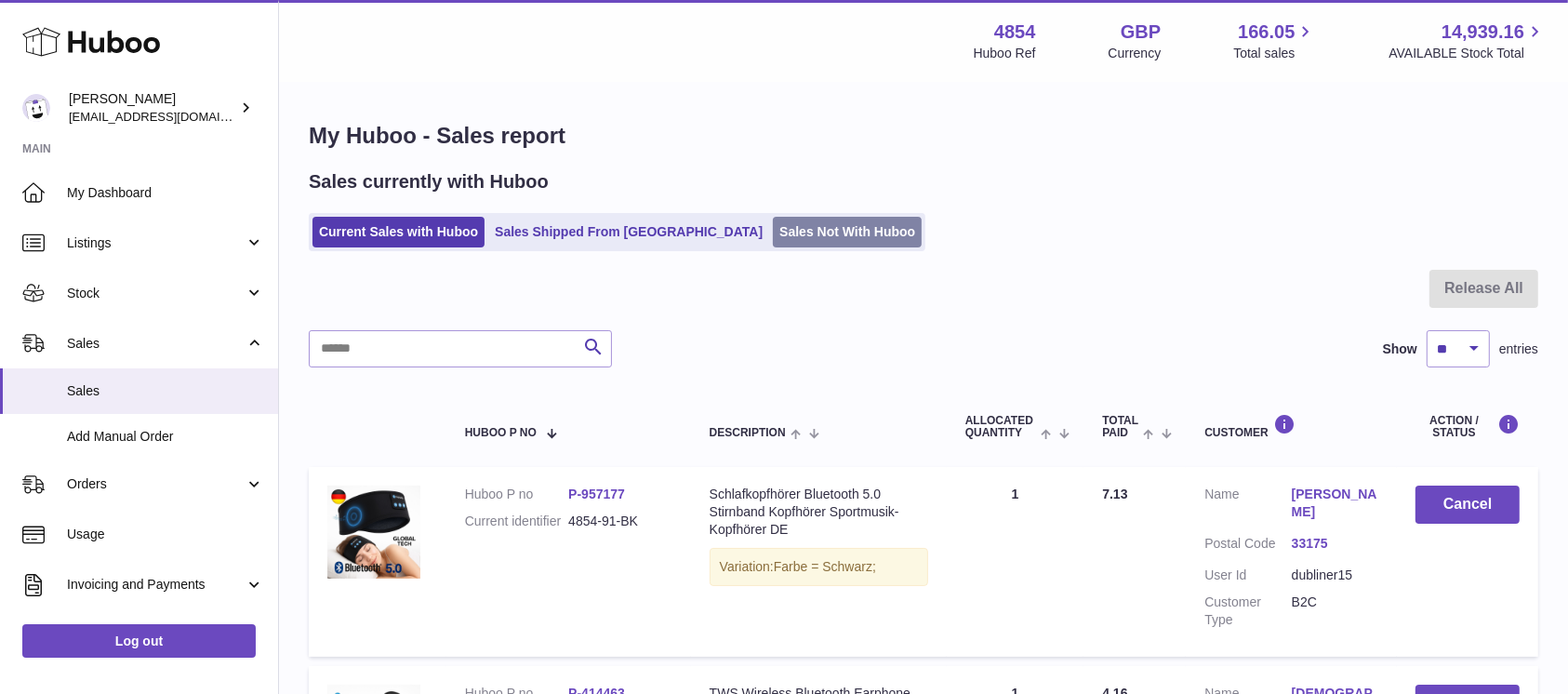
click at [773, 231] on link "Sales Not With Huboo" at bounding box center [847, 232] width 149 height 31
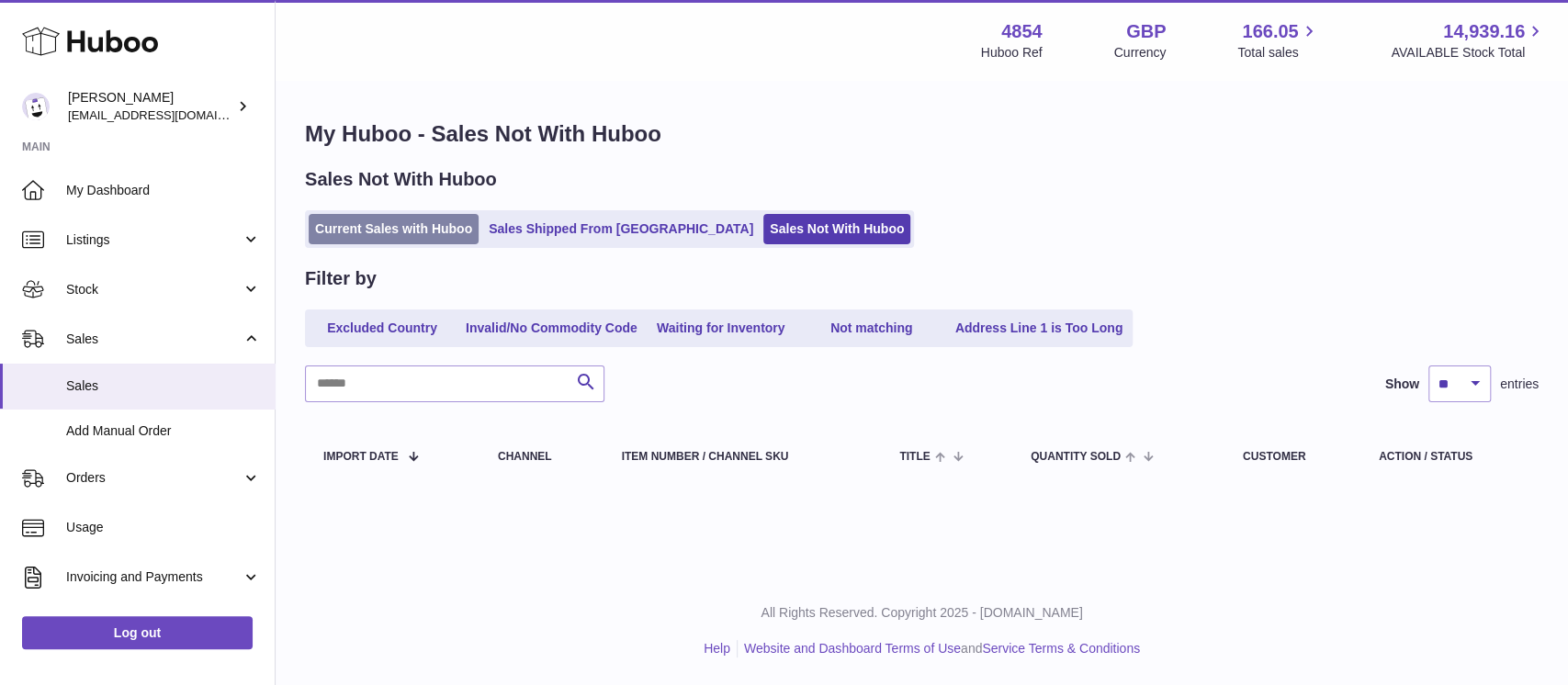
click at [368, 233] on link "Current Sales with Huboo" at bounding box center [393, 229] width 170 height 31
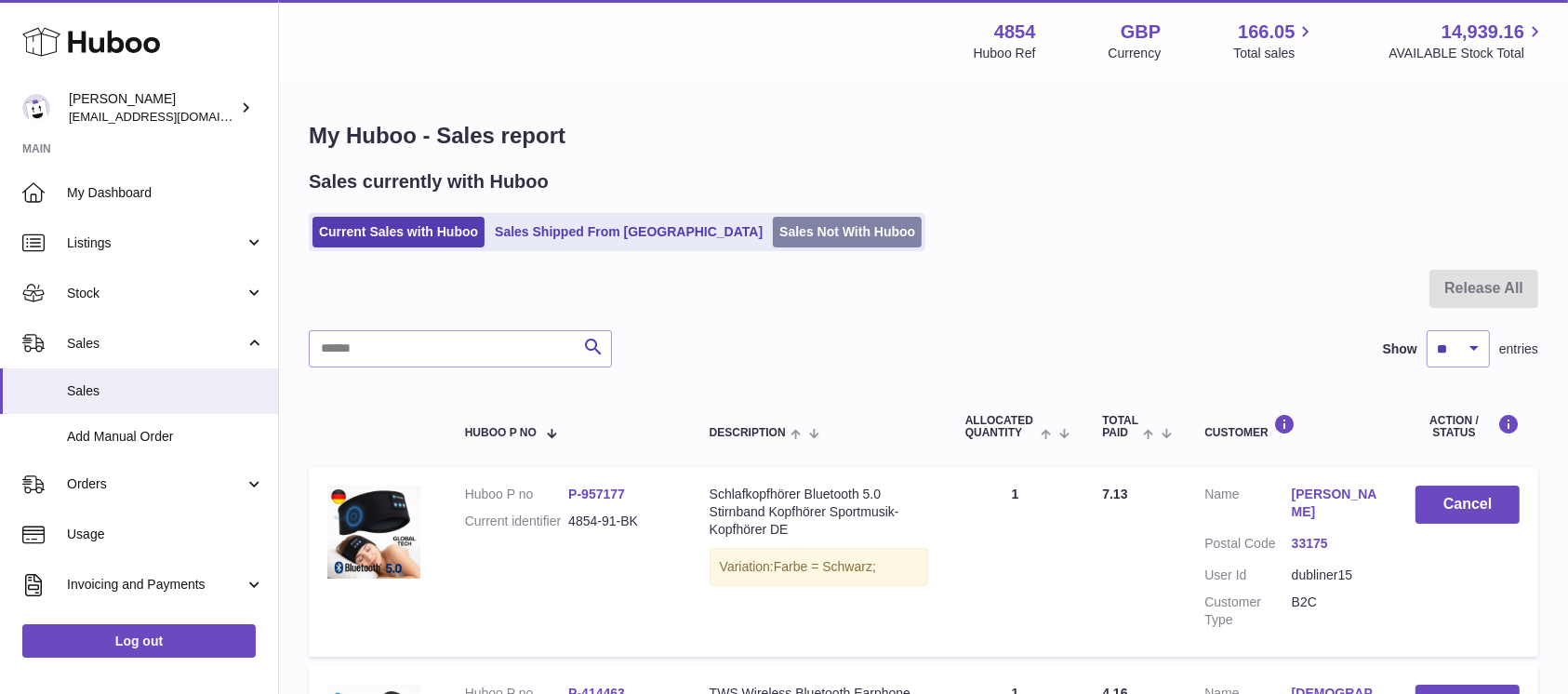
click at [818, 227] on link "Sales Not With Huboo" at bounding box center [847, 232] width 149 height 31
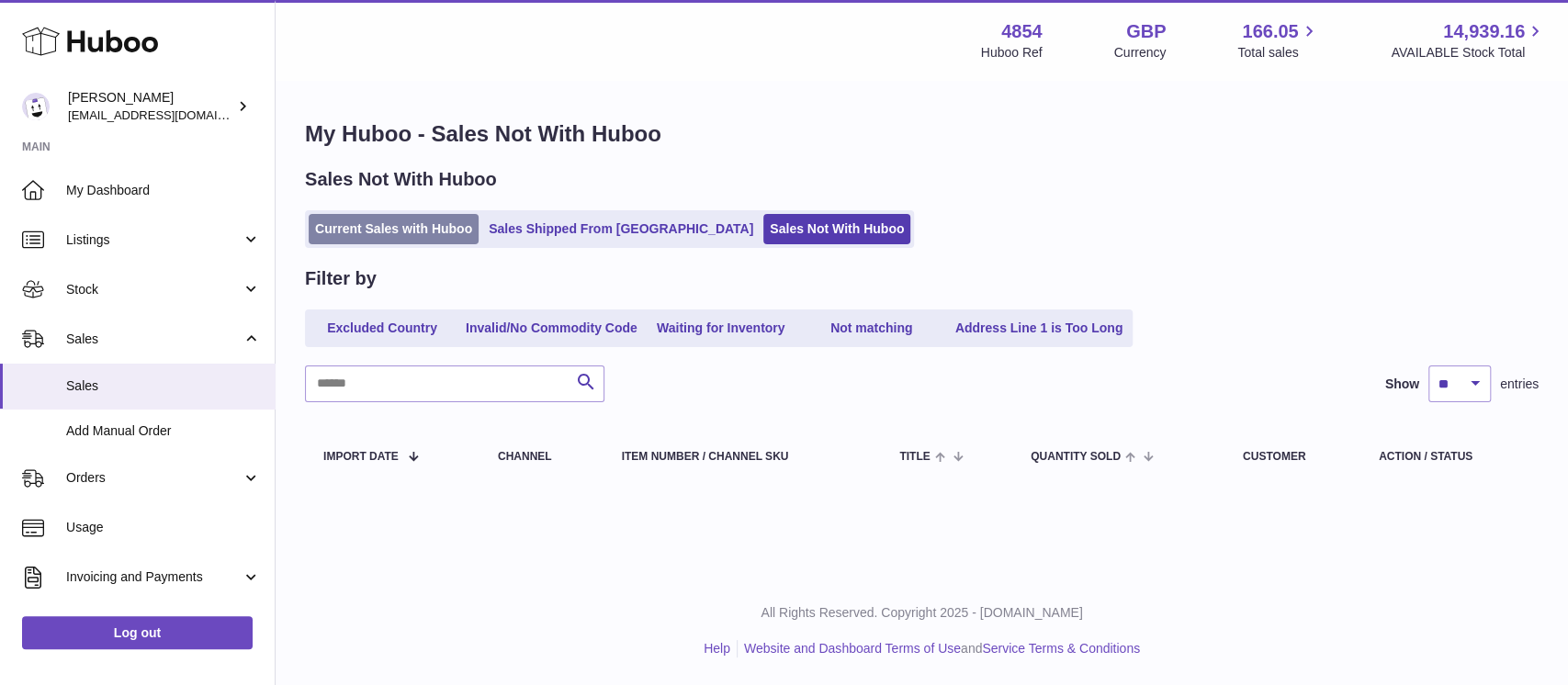
click at [393, 229] on link "Current Sales with Huboo" at bounding box center [393, 229] width 170 height 31
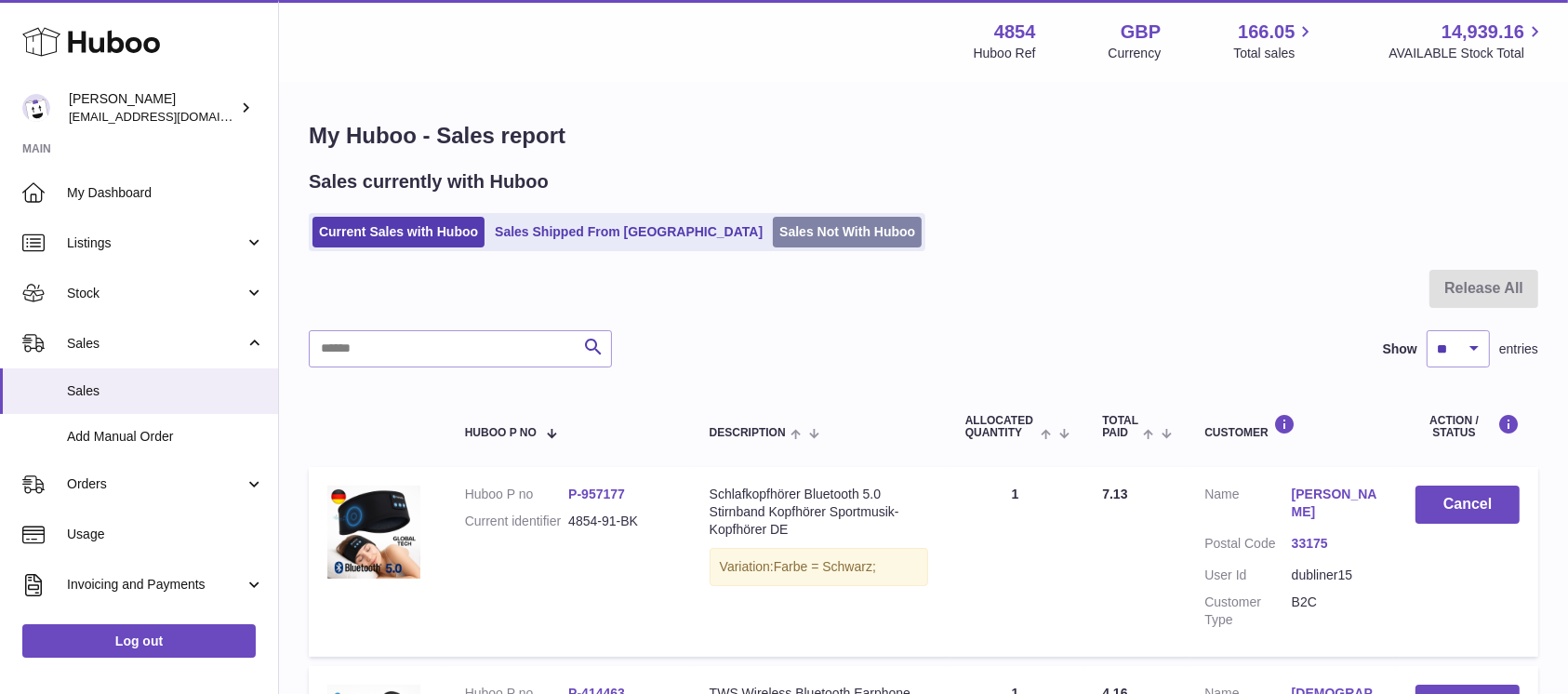
click at [773, 231] on link "Sales Not With Huboo" at bounding box center [847, 232] width 149 height 31
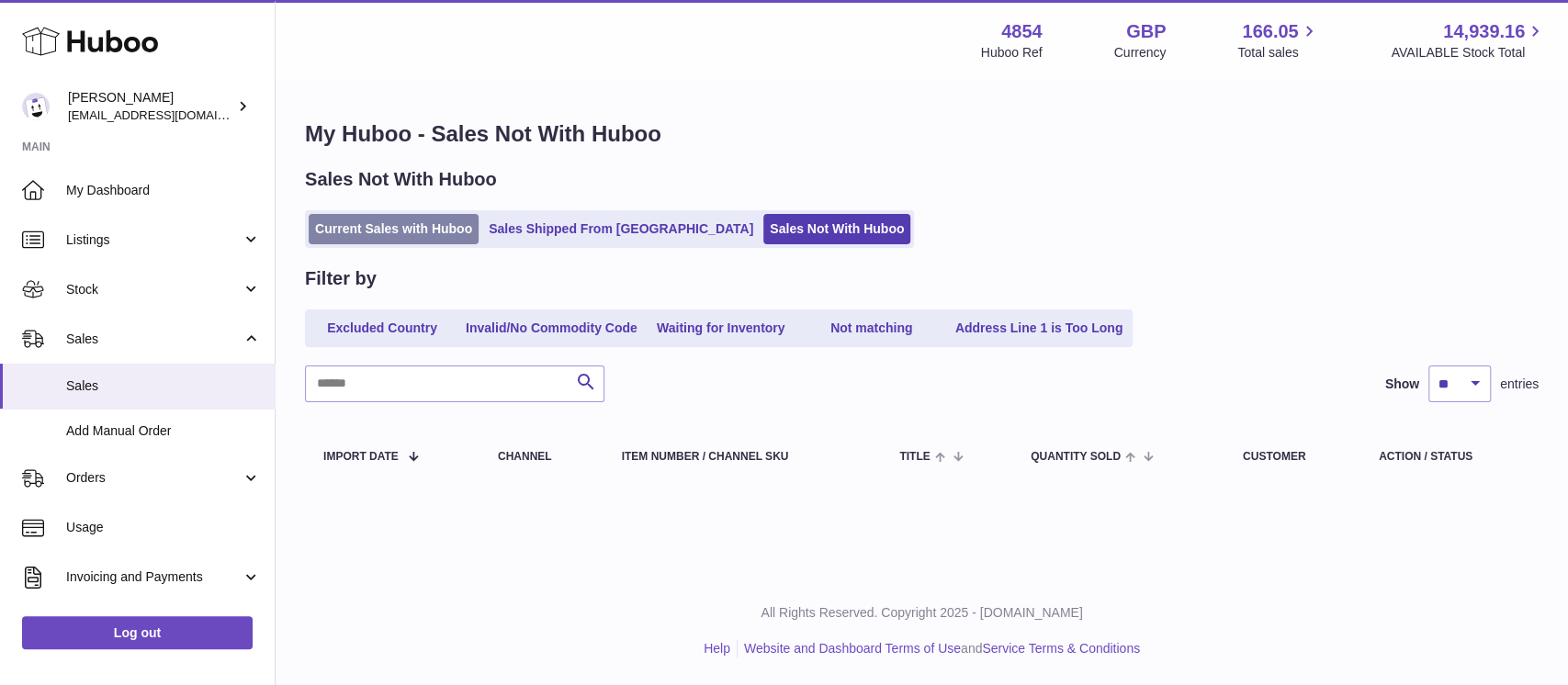
click at [463, 223] on link "Current Sales with Huboo" at bounding box center [393, 229] width 170 height 31
